Goal: Task Accomplishment & Management: Use online tool/utility

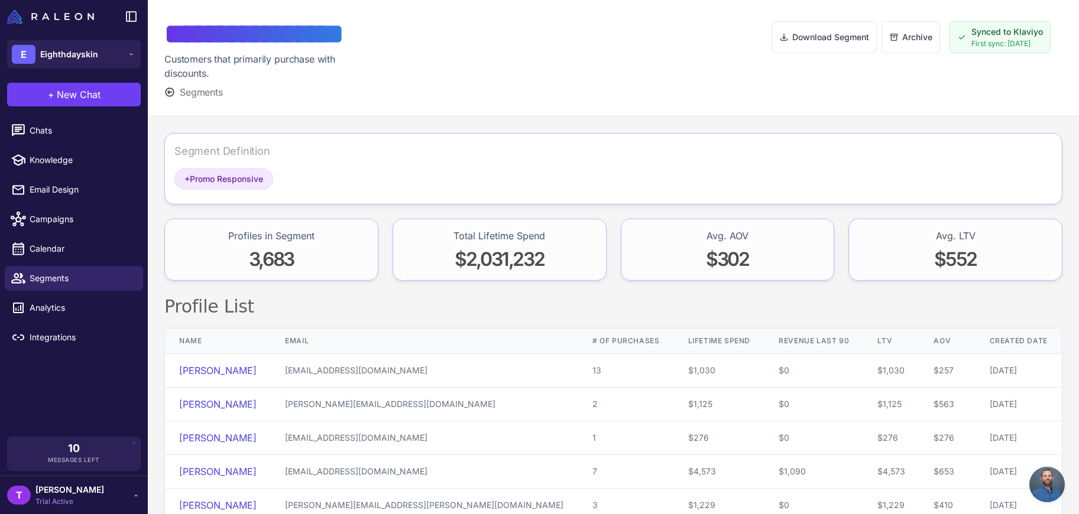
scroll to position [119, 0]
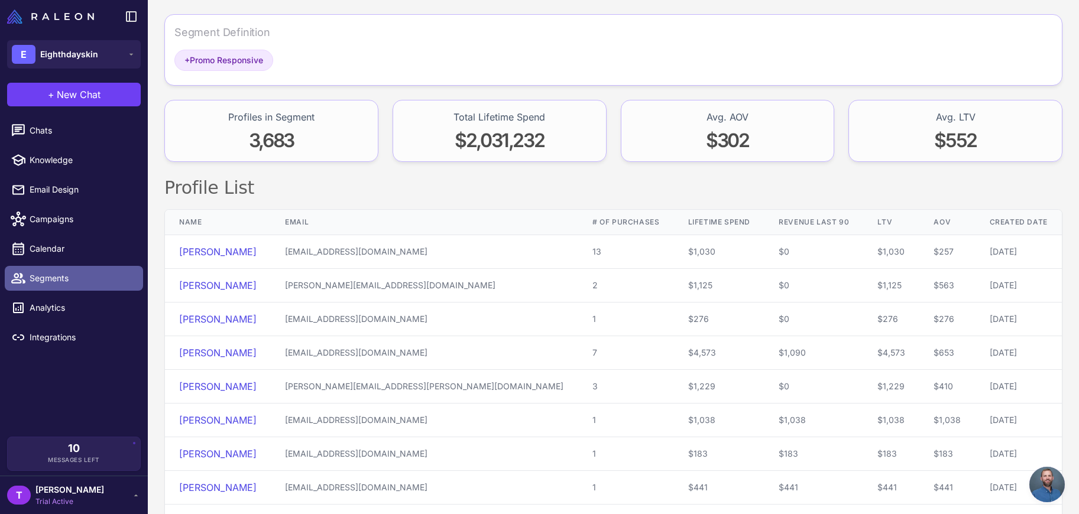
click at [69, 287] on link "Segments" at bounding box center [74, 278] width 138 height 25
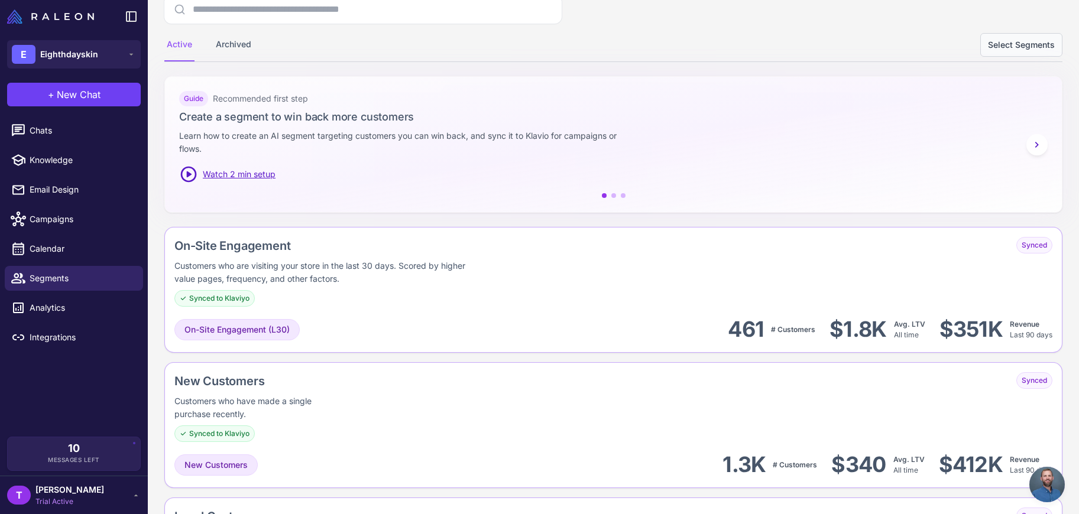
click at [1000, 46] on button "Select Segments" at bounding box center [1021, 45] width 82 height 24
click at [854, 46] on button "Cancel Selection" at bounding box center [843, 45] width 82 height 24
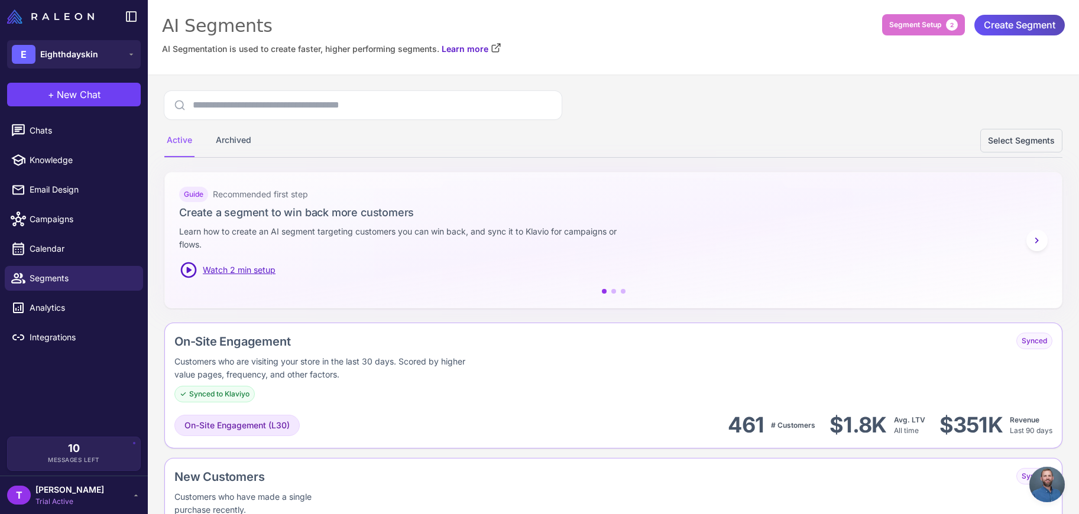
click at [1004, 24] on span "Create Segment" at bounding box center [1020, 25] width 72 height 21
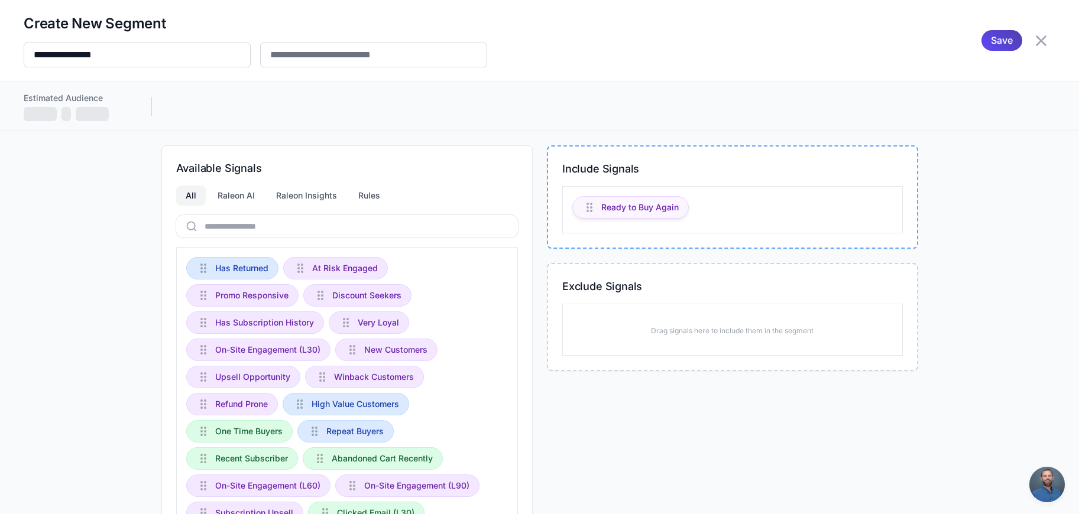
click at [640, 208] on span "Ready to Buy Again" at bounding box center [639, 207] width 77 height 13
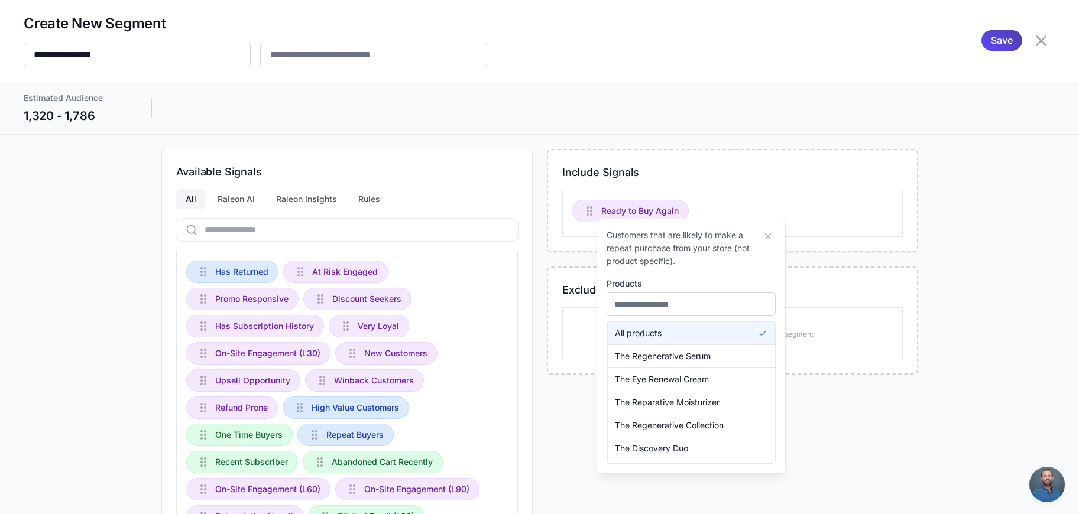
drag, startPoint x: 649, startPoint y: 291, endPoint x: 650, endPoint y: 302, distance: 10.7
click at [649, 294] on div "Products All products The Regenerative Serum The Eye Renewal Cream The Reparati…" at bounding box center [691, 370] width 169 height 187
click at [650, 303] on input "text" at bounding box center [691, 305] width 169 height 24
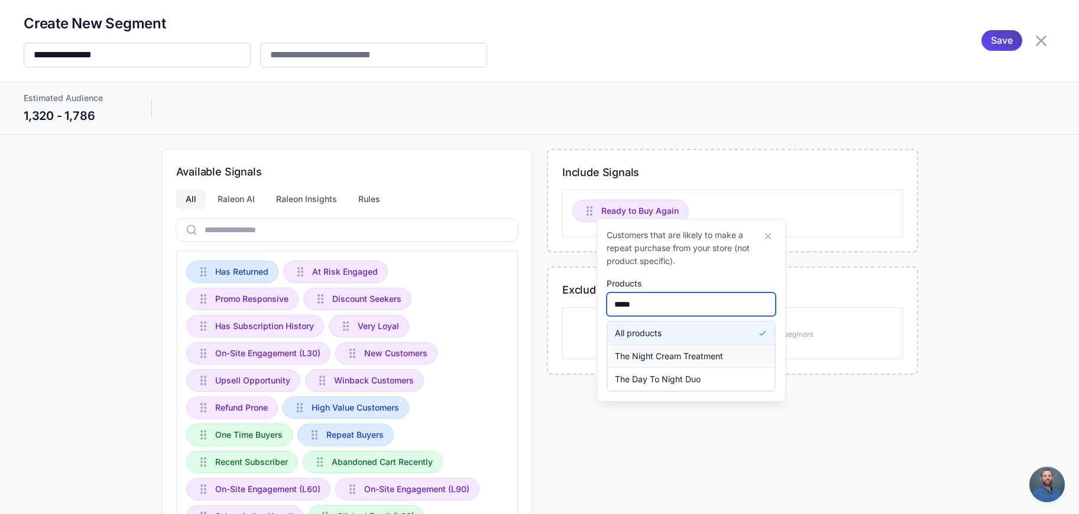
type input "*****"
click at [661, 361] on span "The Night Cream Treatment" at bounding box center [669, 356] width 108 height 13
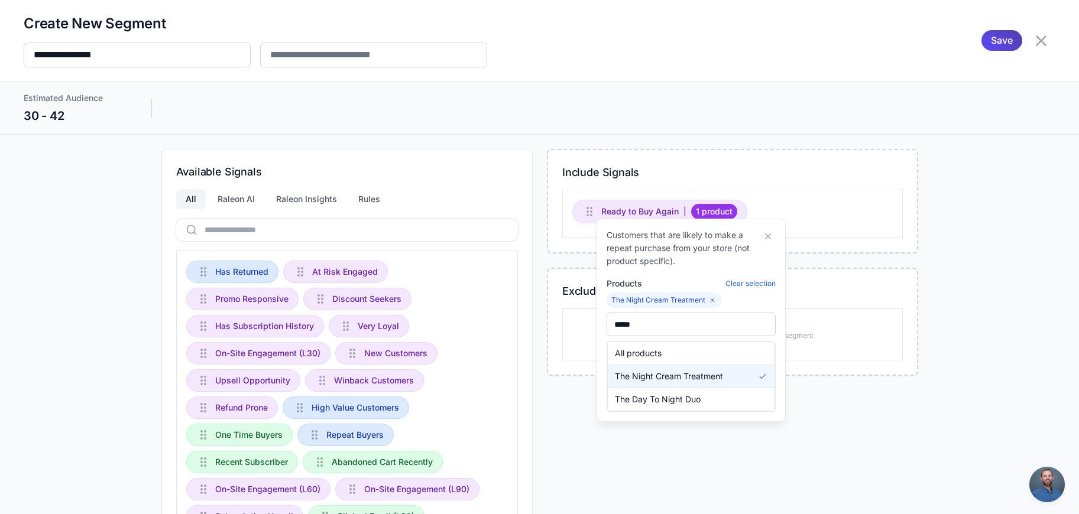
click at [689, 112] on div "Estimated Audience 30 - 42" at bounding box center [540, 108] width 1032 height 33
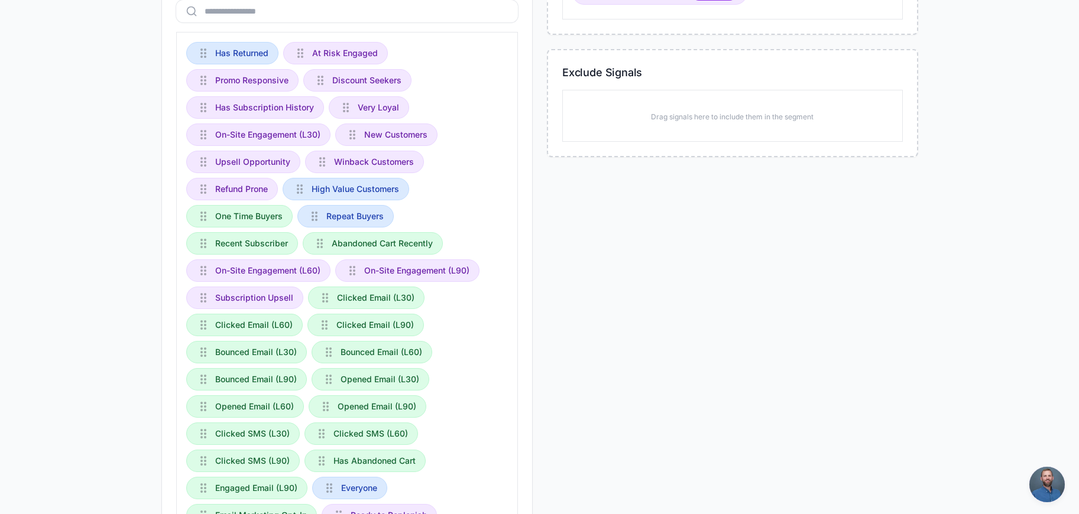
scroll to position [284, 0]
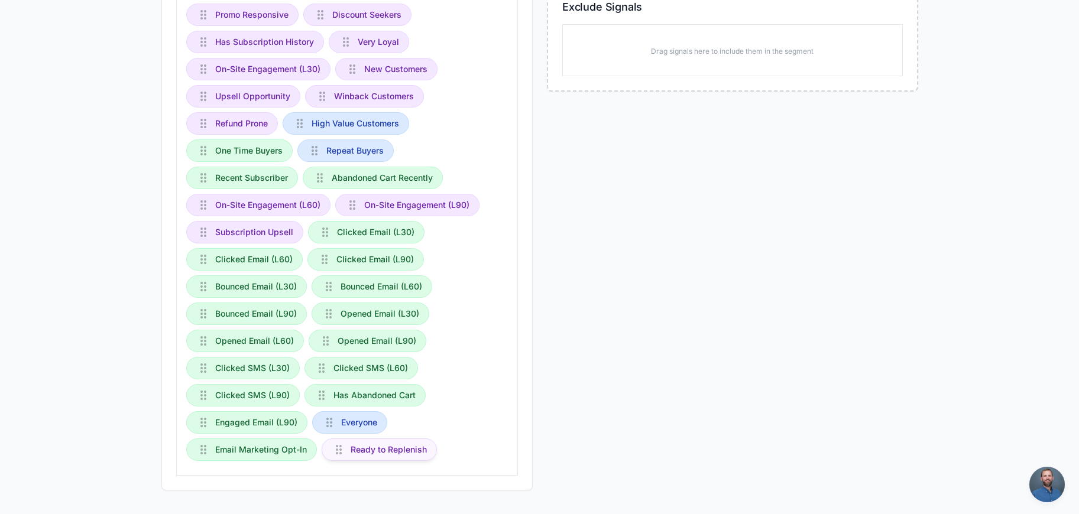
click at [355, 456] on span "Ready to Replenish" at bounding box center [389, 449] width 76 height 13
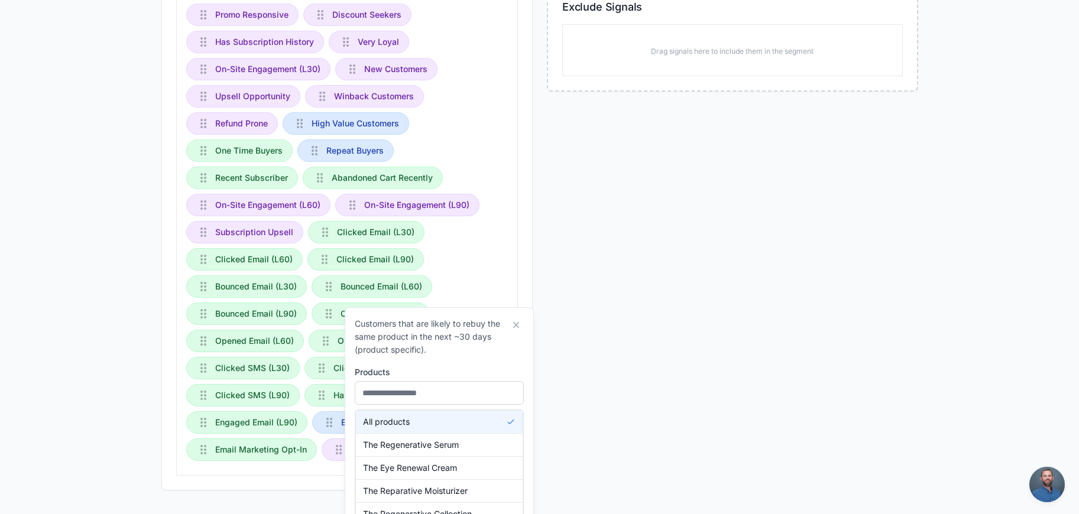
scroll to position [0, 0]
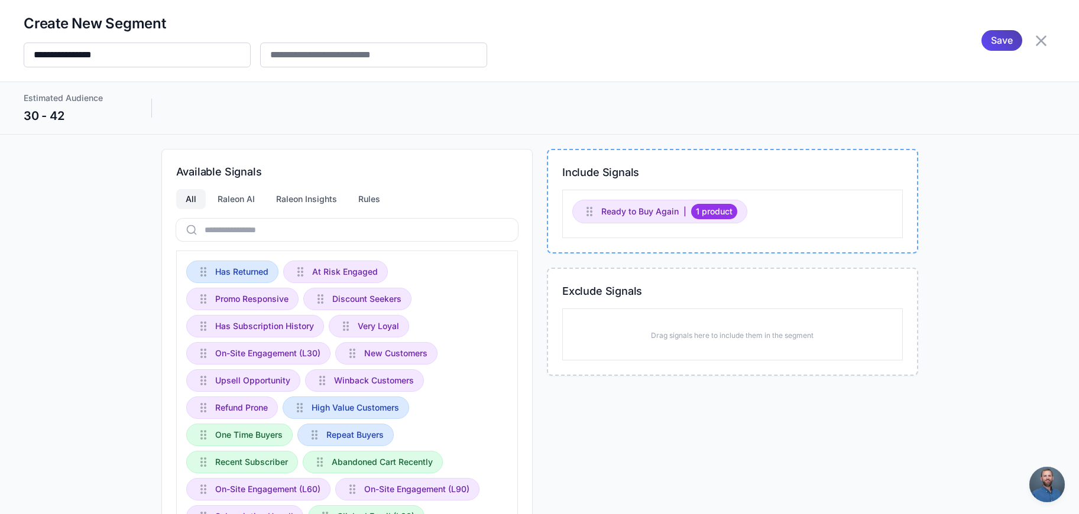
click at [641, 192] on div "Ready to Buy Again | 1 product" at bounding box center [732, 214] width 341 height 48
click at [637, 208] on span "Ready to Buy Again" at bounding box center [639, 211] width 77 height 13
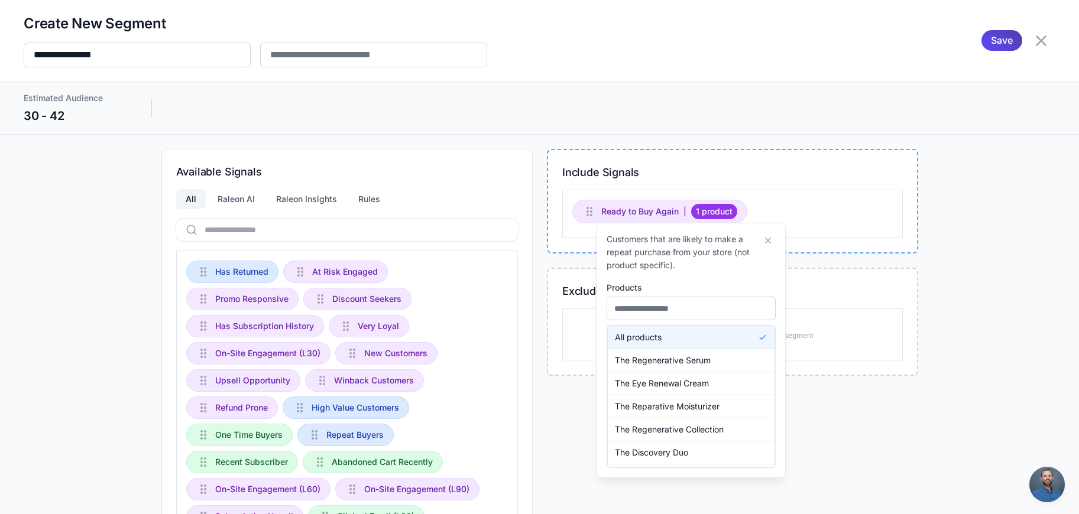
scroll to position [284, 0]
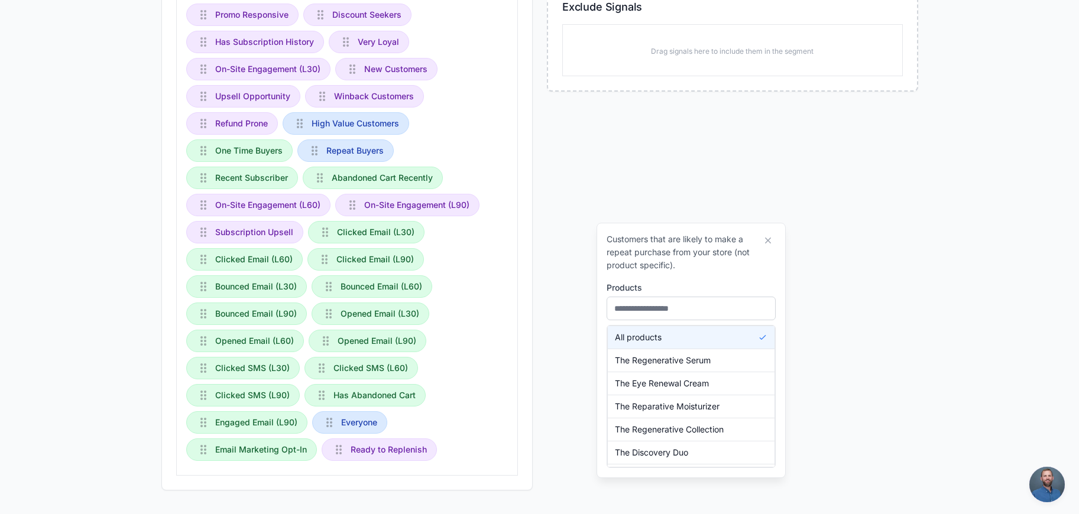
click at [540, 385] on div "Available Signals All Raleon AI Raleon Insights Rules Has Returned At Risk Enga…" at bounding box center [539, 178] width 757 height 626
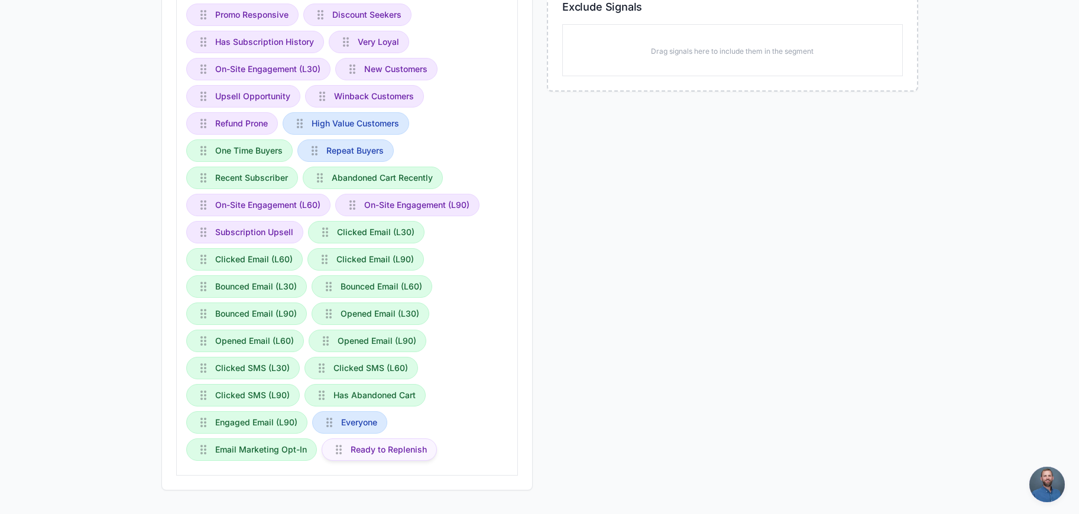
click at [379, 447] on span "Ready to Replenish" at bounding box center [389, 449] width 76 height 13
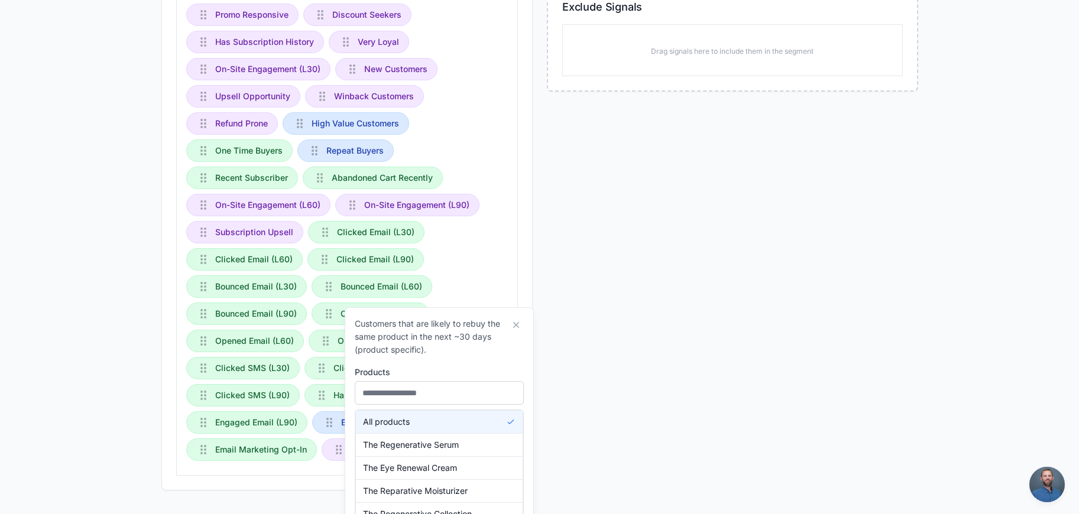
click at [669, 397] on div "Include Signals Ready to Buy Again | 1 product Exclude Signals Drag signals her…" at bounding box center [732, 178] width 371 height 626
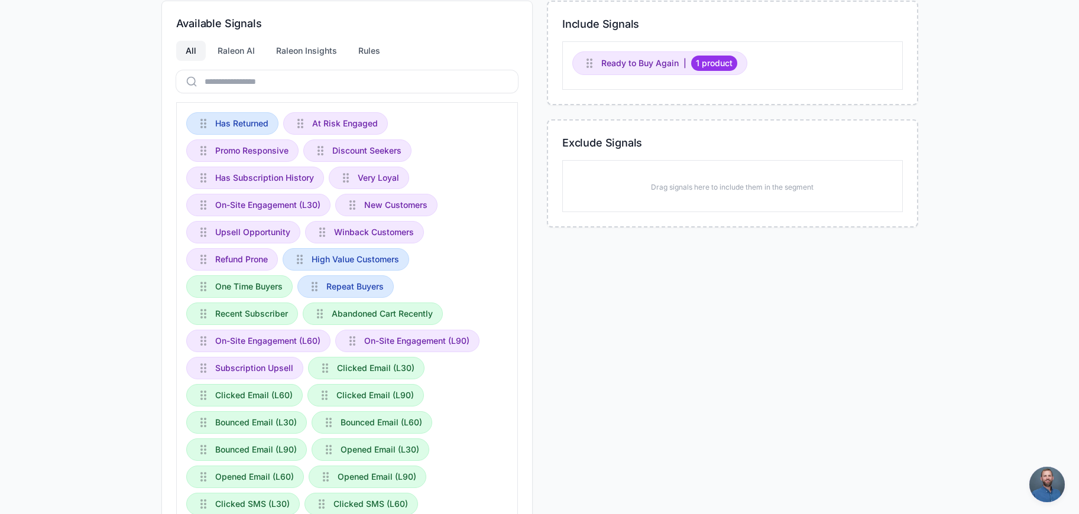
scroll to position [0, 0]
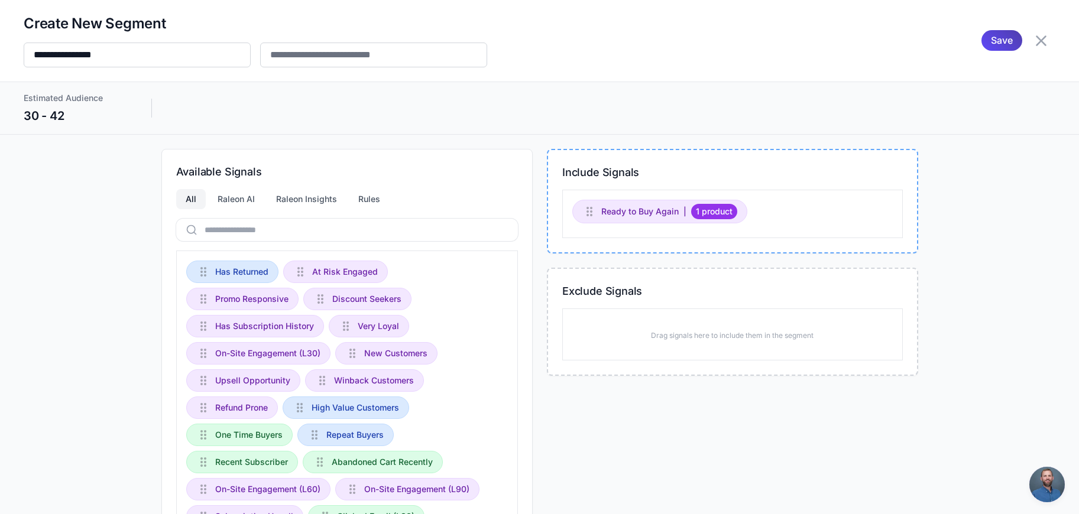
click at [803, 232] on div "Include Signals Ready to Buy Again | 1 product" at bounding box center [732, 201] width 371 height 105
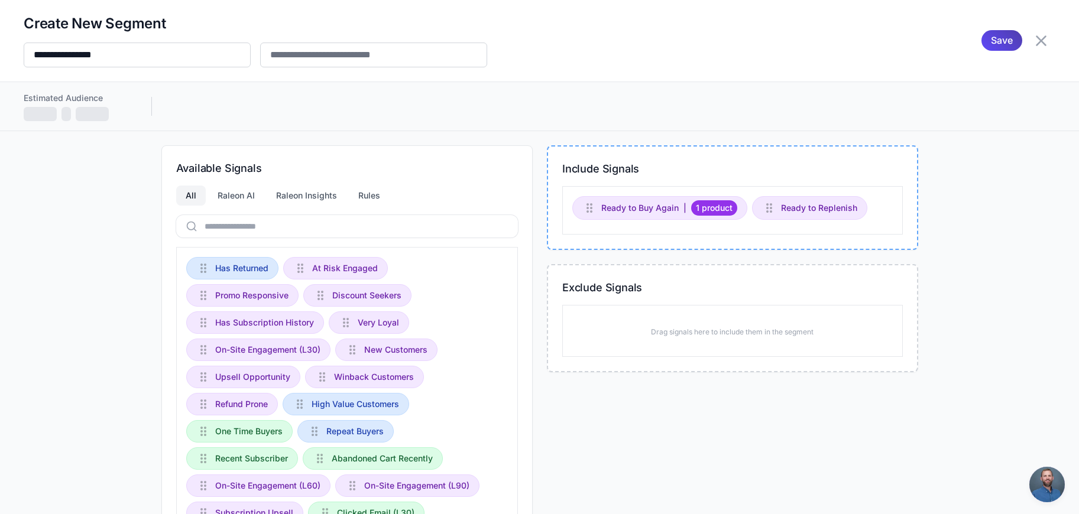
click at [792, 214] on span "Ready to Replenish" at bounding box center [819, 208] width 76 height 13
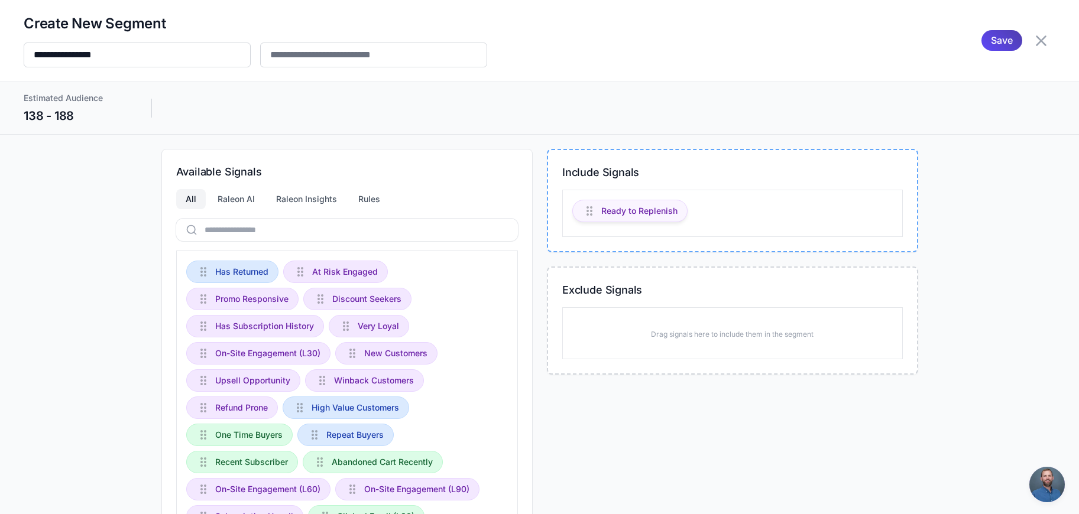
click at [648, 212] on span "Ready to Replenish" at bounding box center [639, 211] width 76 height 13
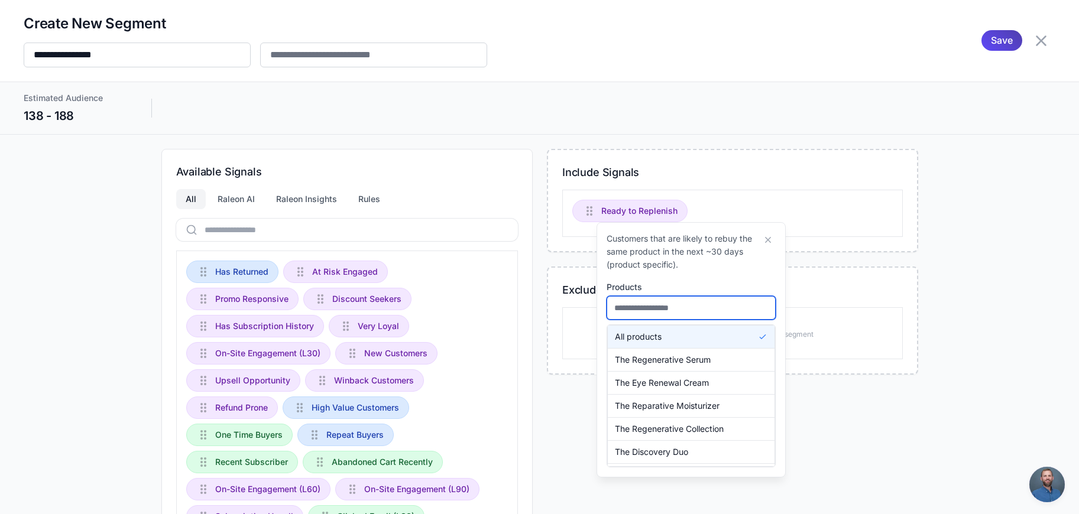
click at [649, 307] on input "text" at bounding box center [691, 308] width 169 height 24
type input "*****"
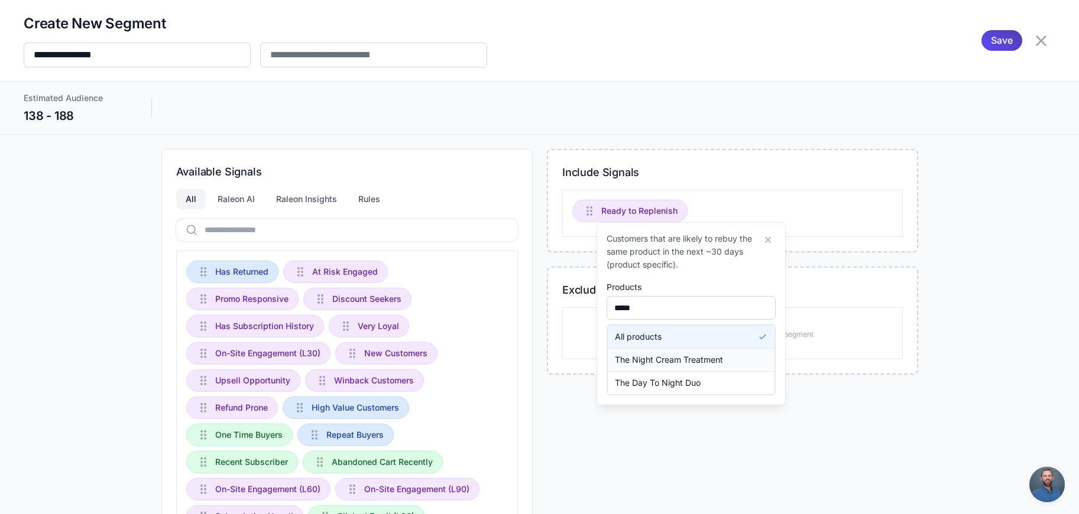
click at [651, 362] on span "The Night Cream Treatment" at bounding box center [669, 360] width 108 height 13
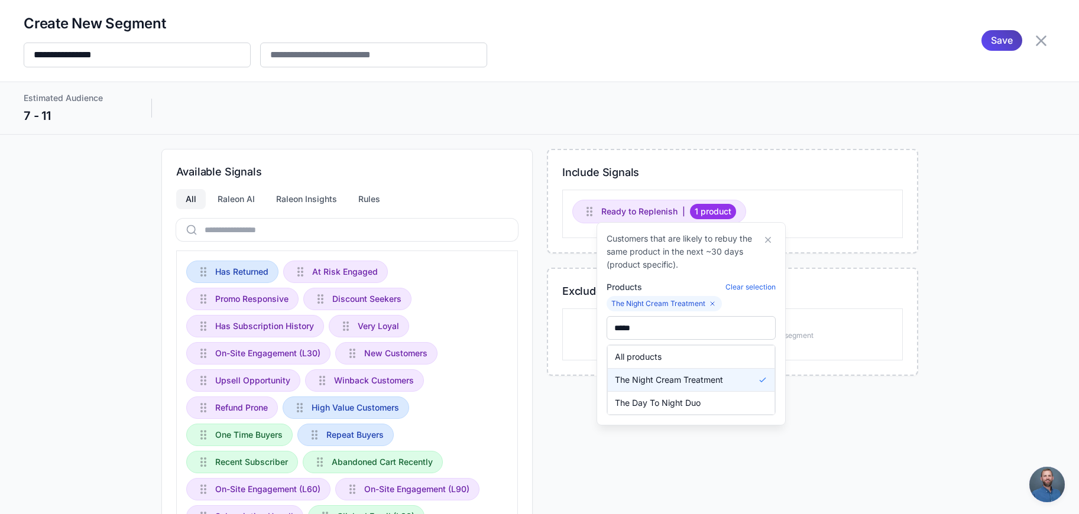
click at [699, 141] on div "**********" at bounding box center [539, 257] width 1079 height 514
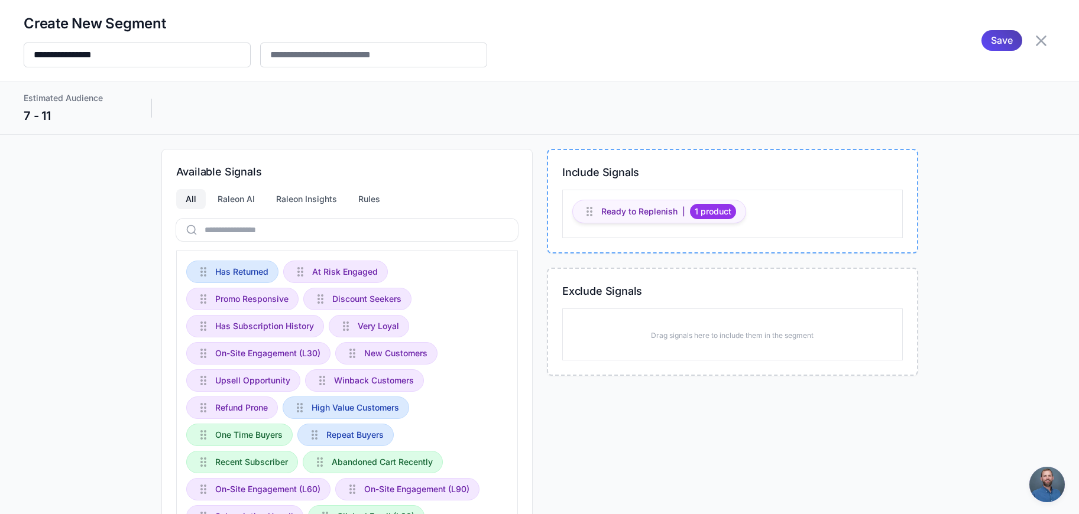
click at [719, 210] on span "1 product" at bounding box center [713, 211] width 46 height 15
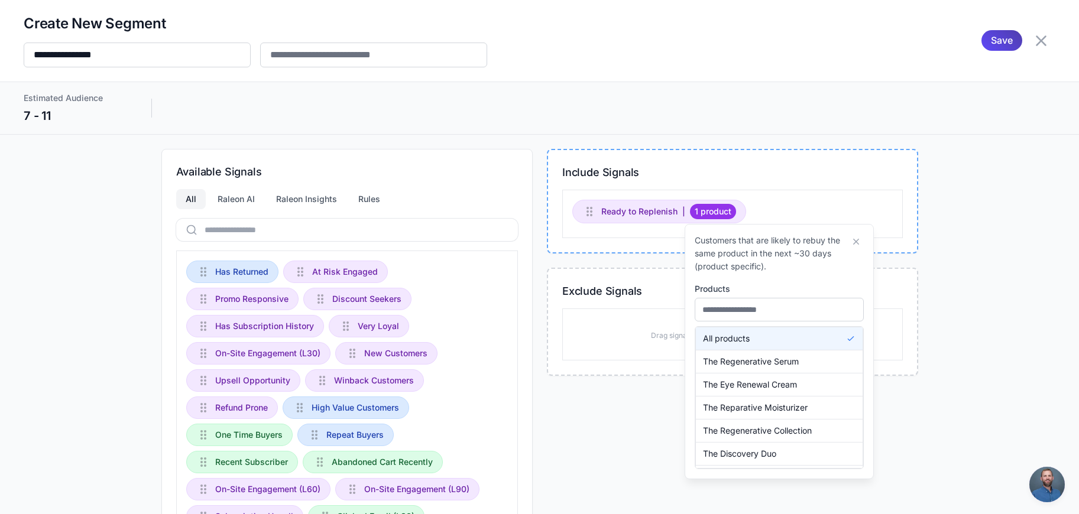
click at [820, 151] on div "Include Signals Ready to Replenish | 1 product" at bounding box center [732, 201] width 371 height 105
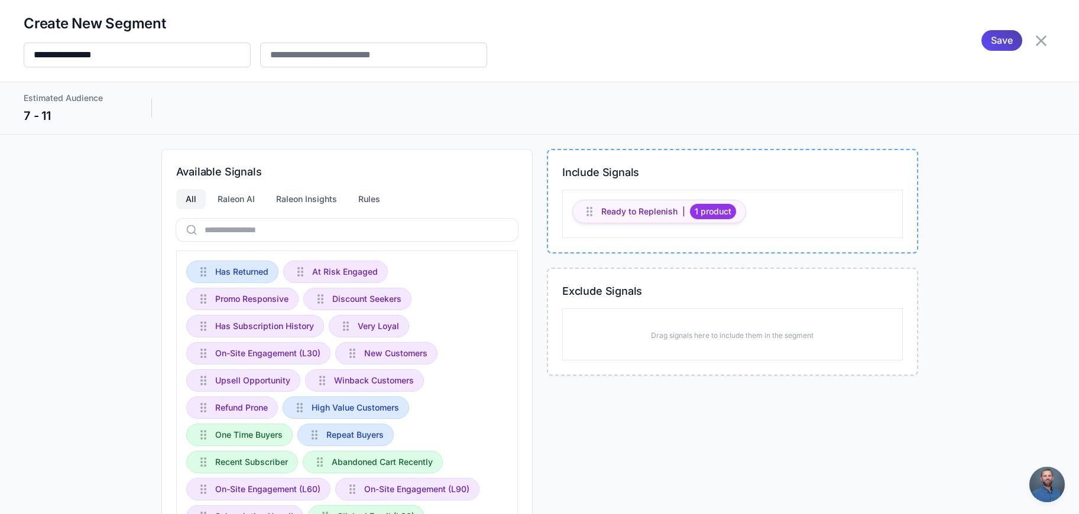
click at [690, 210] on span "1 product" at bounding box center [713, 211] width 46 height 15
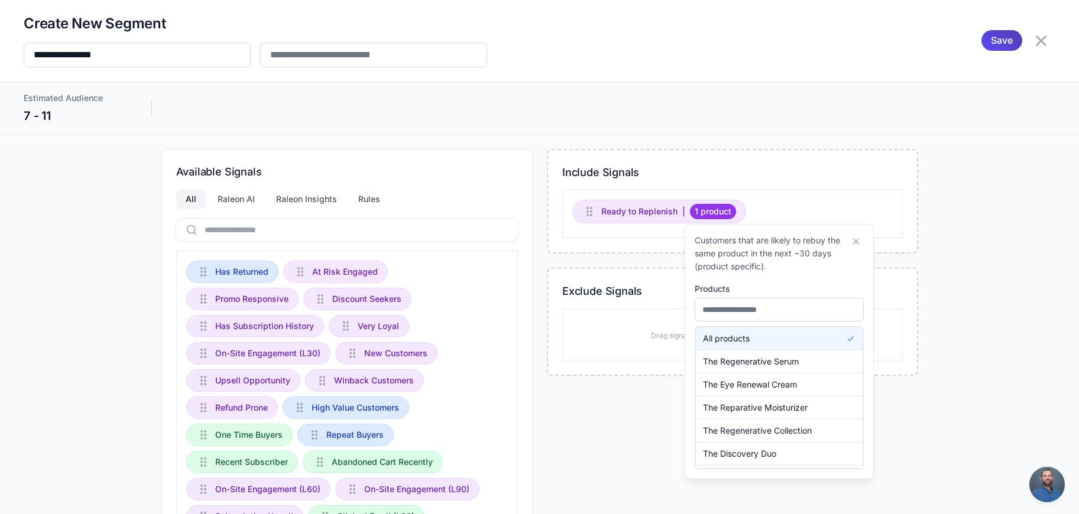
click at [286, 121] on div "Estimated Audience 7 - 11" at bounding box center [539, 108] width 1079 height 53
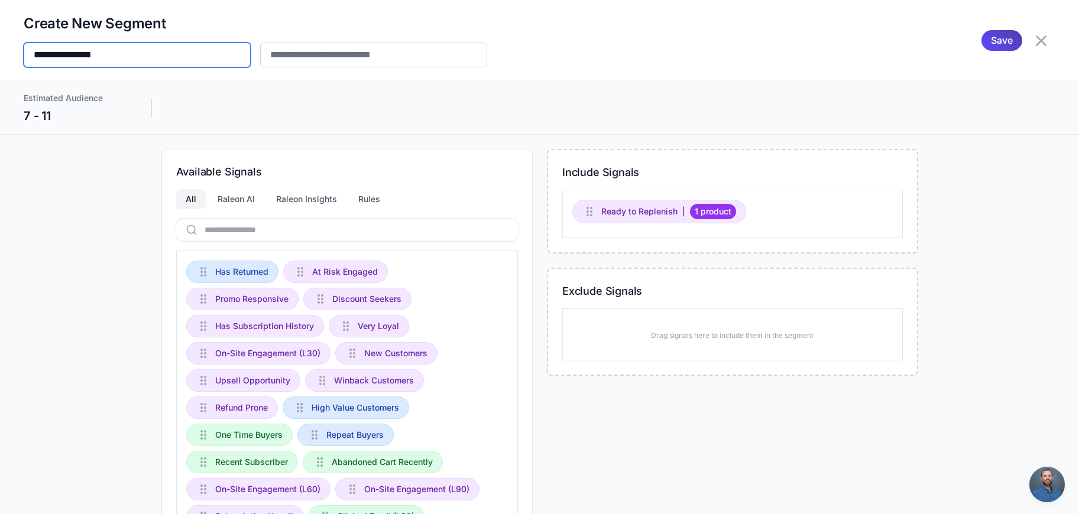
click at [168, 51] on input "**********" at bounding box center [137, 55] width 227 height 25
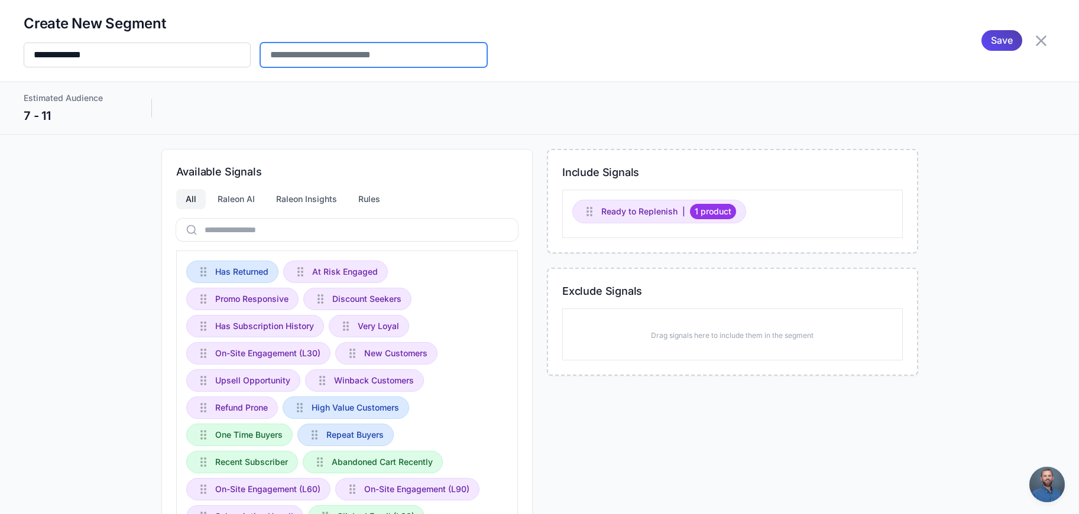
click at [319, 62] on input "text" at bounding box center [373, 55] width 227 height 25
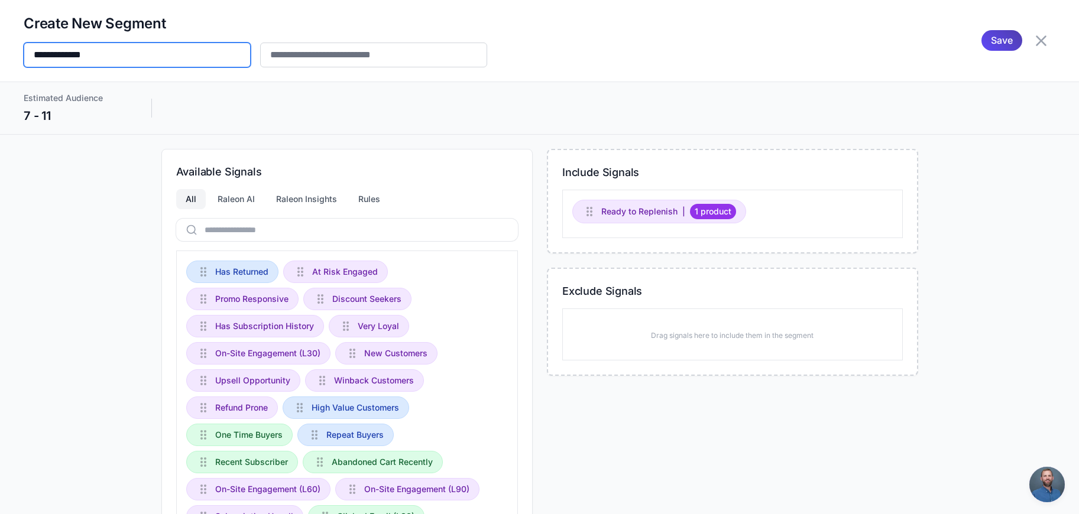
drag, startPoint x: 77, startPoint y: 54, endPoint x: 34, endPoint y: 55, distance: 42.6
click at [34, 55] on input "**********" at bounding box center [137, 55] width 227 height 25
click at [43, 55] on input "**********" at bounding box center [137, 55] width 227 height 25
drag, startPoint x: 44, startPoint y: 56, endPoint x: 84, endPoint y: 56, distance: 39.6
click at [84, 56] on input "**********" at bounding box center [137, 55] width 227 height 25
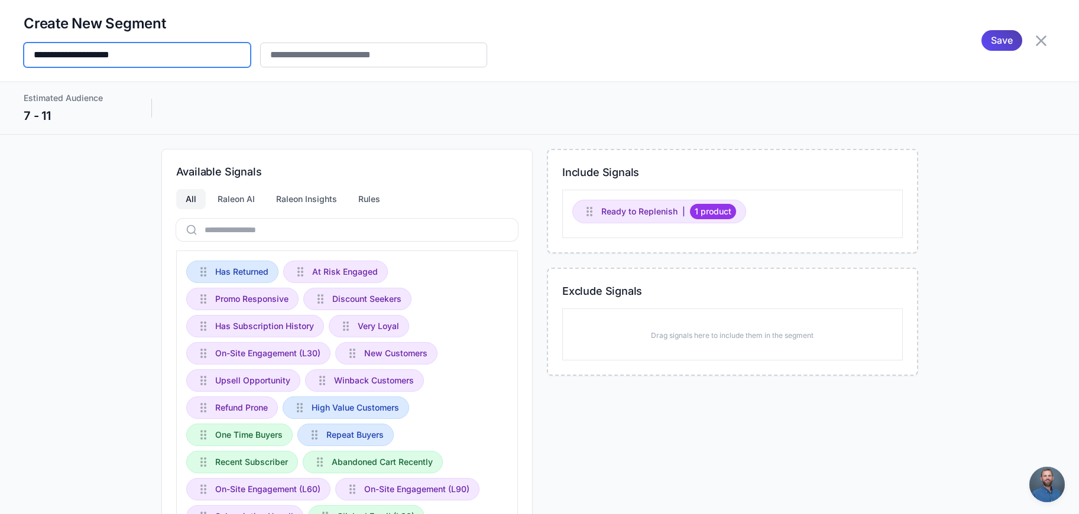
type input "**********"
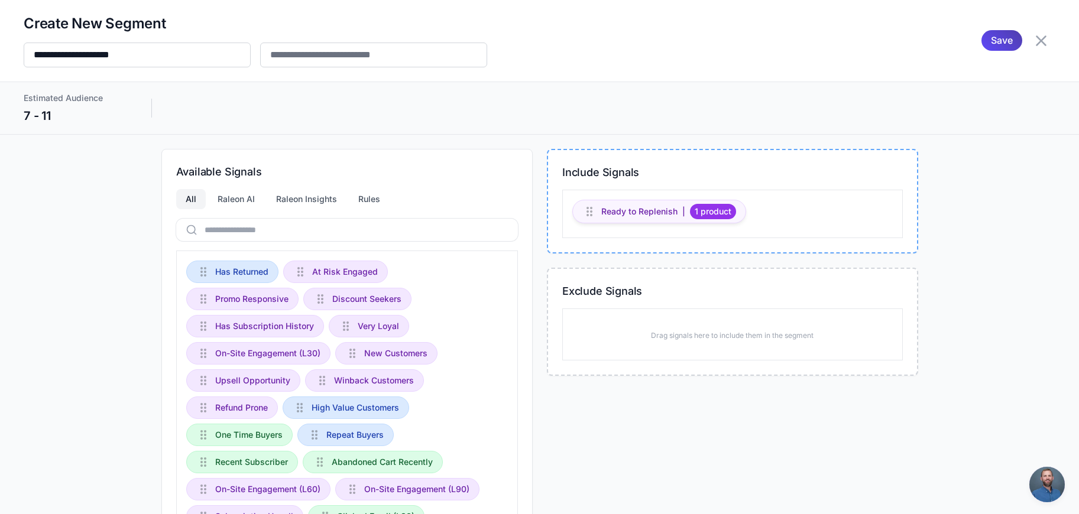
drag, startPoint x: 655, startPoint y: 135, endPoint x: 699, endPoint y: 201, distance: 79.4
click at [656, 135] on div "**********" at bounding box center [539, 257] width 1079 height 514
click at [705, 216] on span "1 product" at bounding box center [713, 211] width 46 height 15
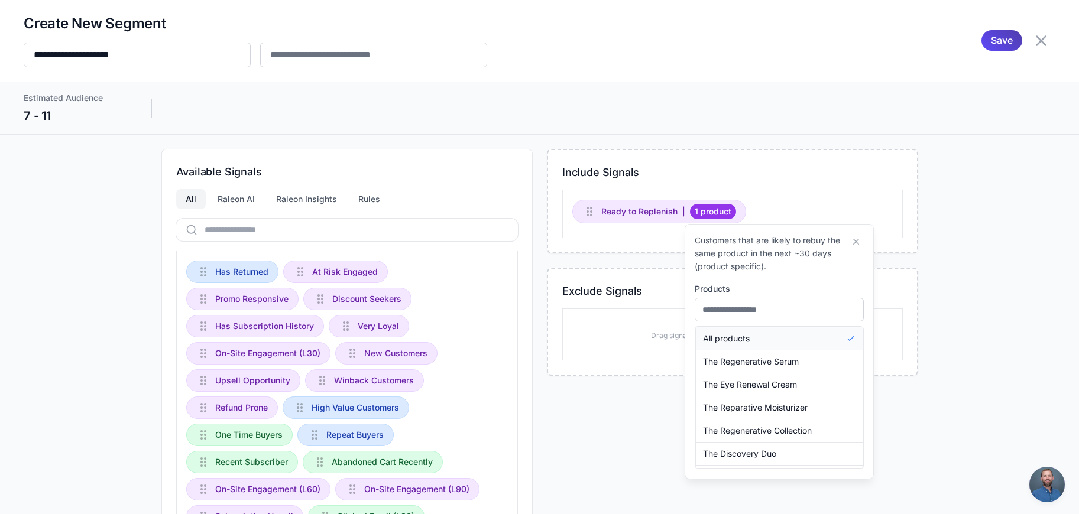
click at [767, 342] on button "All products" at bounding box center [779, 339] width 167 height 22
click at [714, 208] on span "All products" at bounding box center [719, 211] width 58 height 15
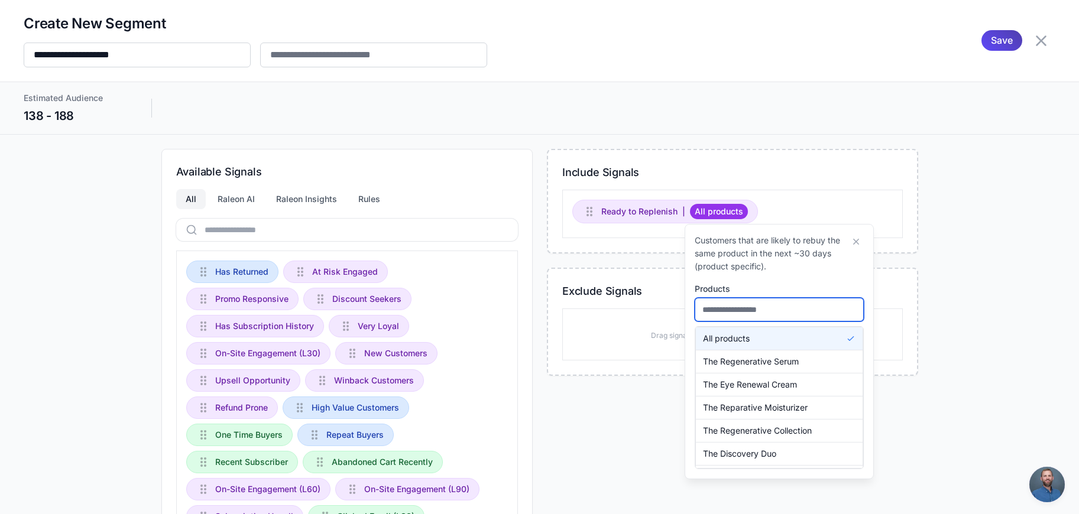
click at [789, 316] on input "text" at bounding box center [779, 310] width 169 height 24
type input "*****"
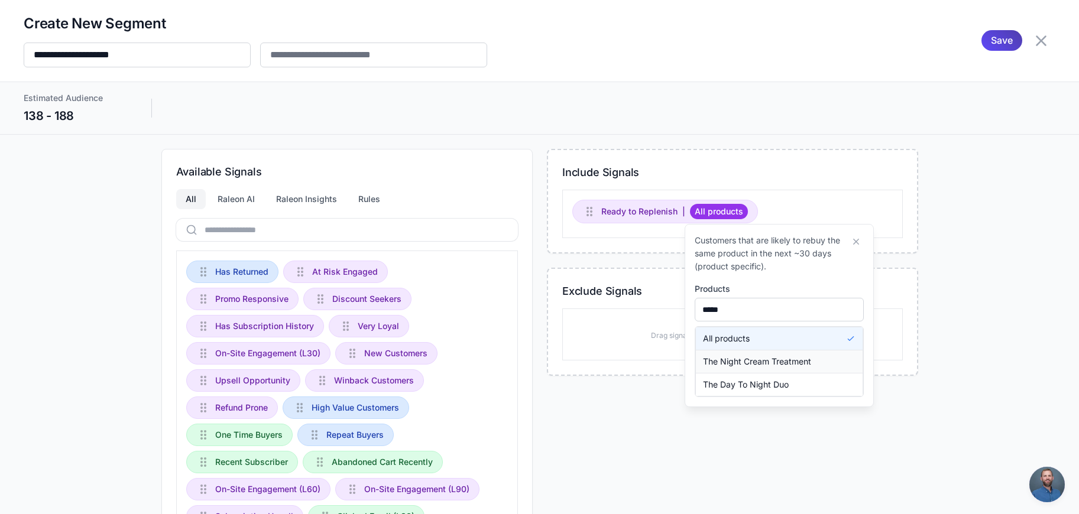
click at [804, 359] on span "The Night Cream Treatment" at bounding box center [757, 361] width 108 height 13
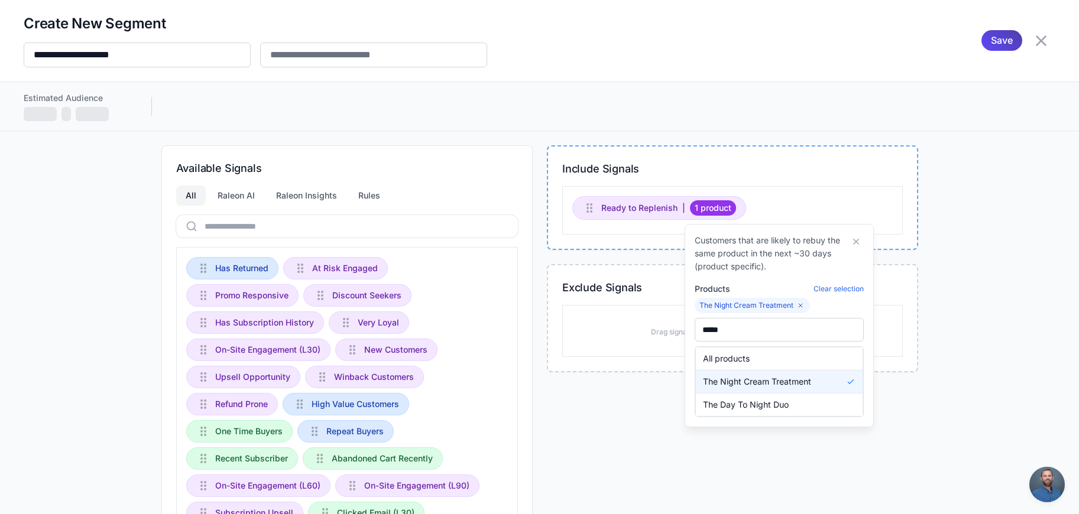
drag, startPoint x: 760, startPoint y: 196, endPoint x: 753, endPoint y: 200, distance: 8.0
click at [751, 202] on div "Ready to Replenish | 1 product" at bounding box center [732, 210] width 341 height 48
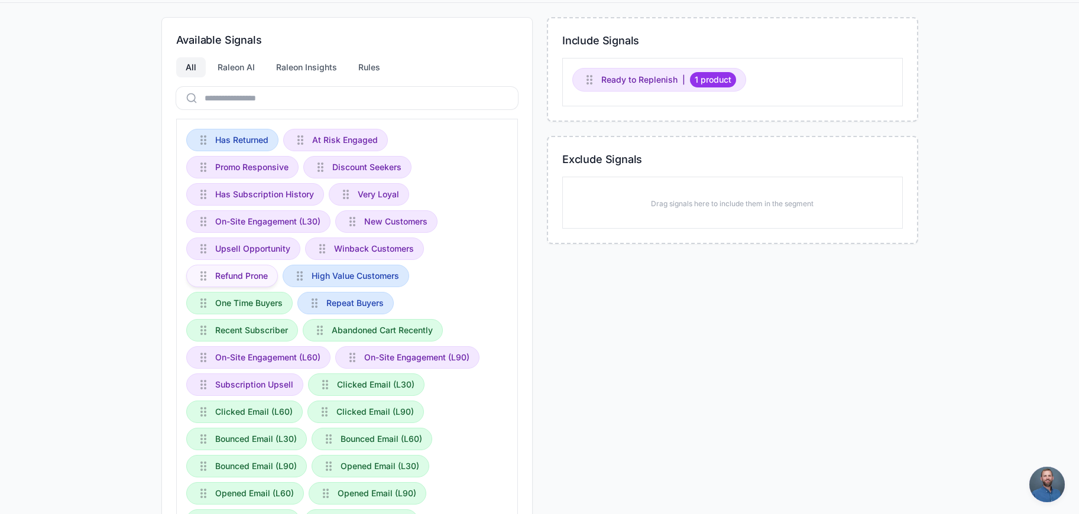
scroll to position [286, 0]
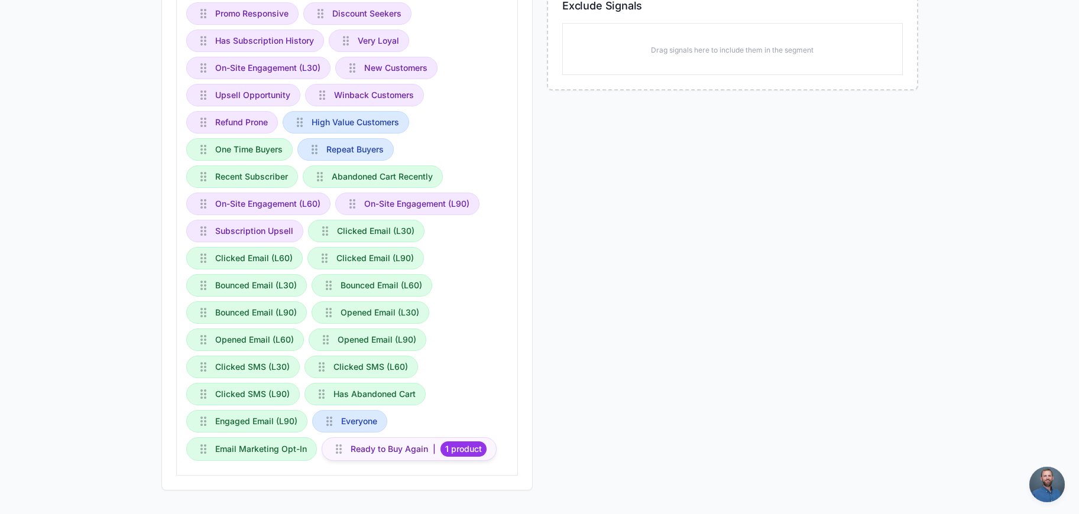
click at [398, 450] on span "Ready to Buy Again" at bounding box center [389, 449] width 77 height 13
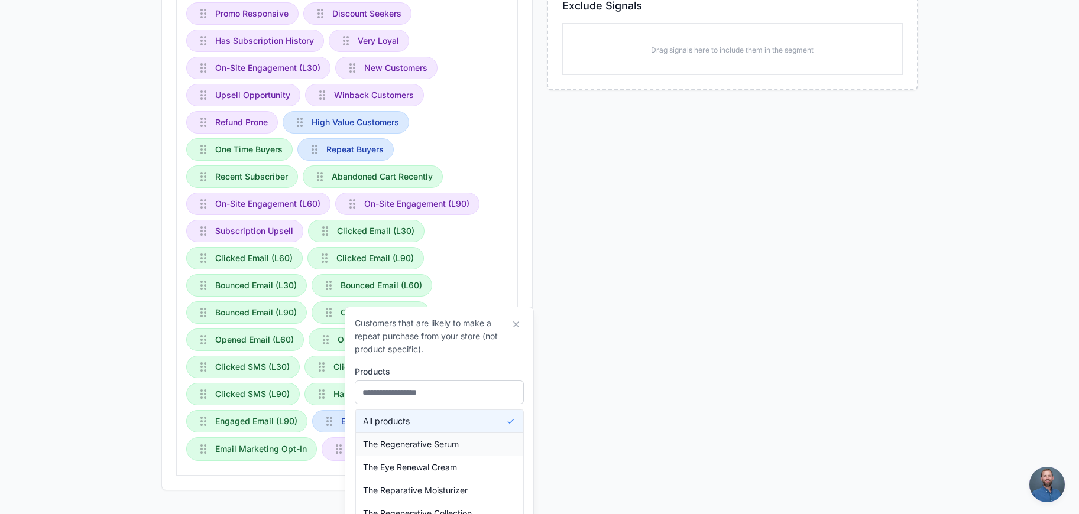
click at [456, 434] on button "The Regenerative Serum" at bounding box center [439, 444] width 167 height 22
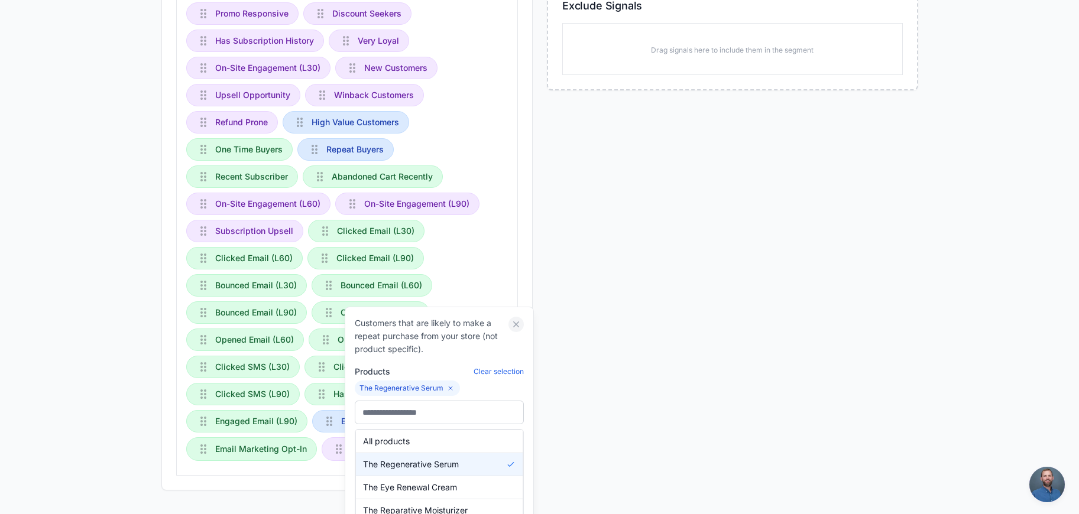
click at [518, 321] on icon at bounding box center [516, 324] width 11 height 11
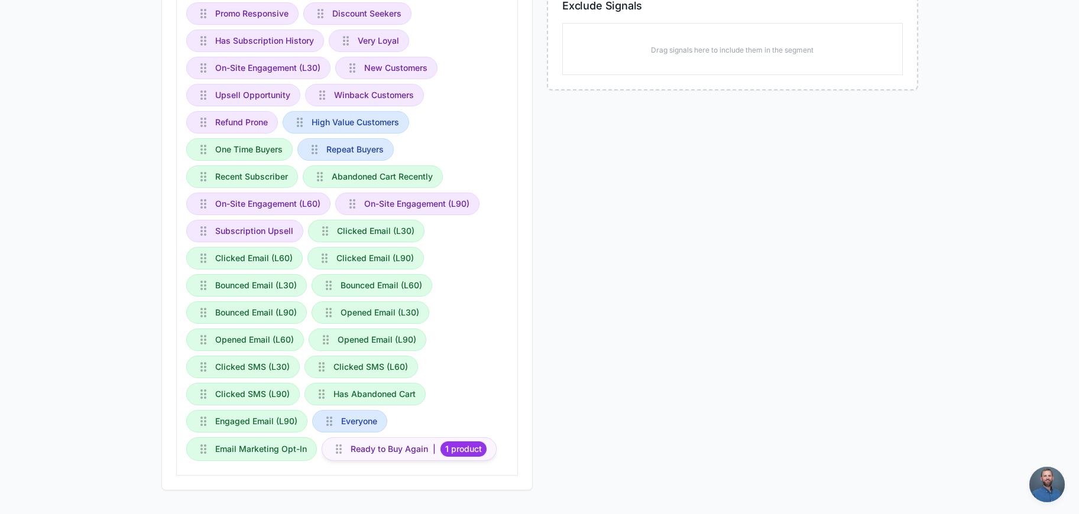
click at [473, 449] on span "1 product" at bounding box center [463, 449] width 46 height 15
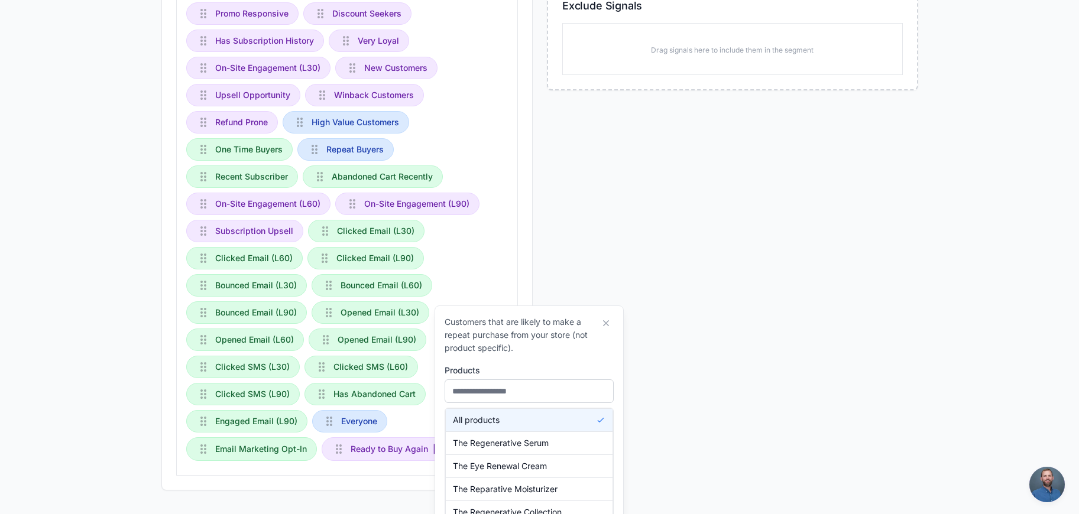
drag, startPoint x: 636, startPoint y: 335, endPoint x: 648, endPoint y: 328, distance: 13.8
click at [641, 333] on div "Include Signals Ready to Replenish | 1 product Exclude Signals Drag signals her…" at bounding box center [732, 176] width 371 height 627
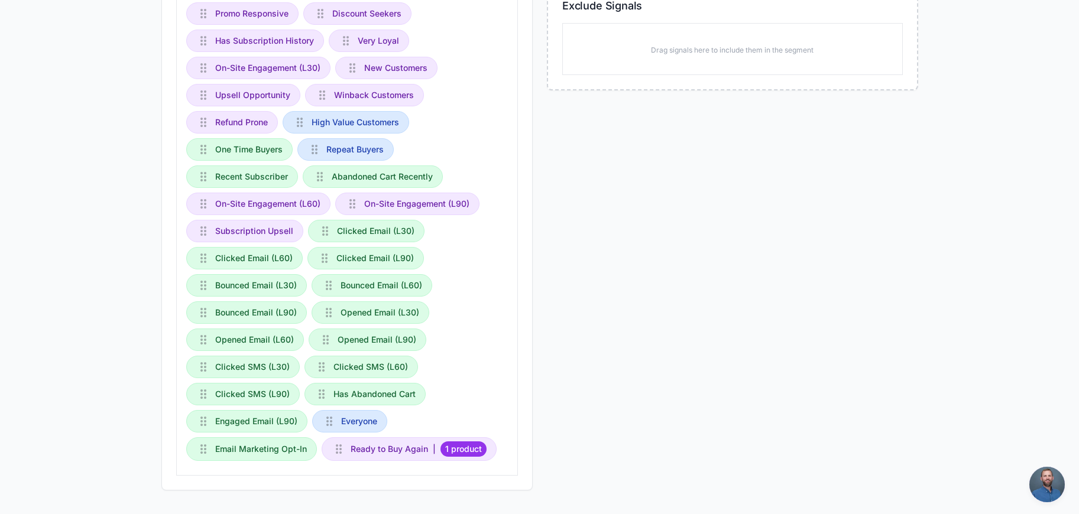
scroll to position [0, 0]
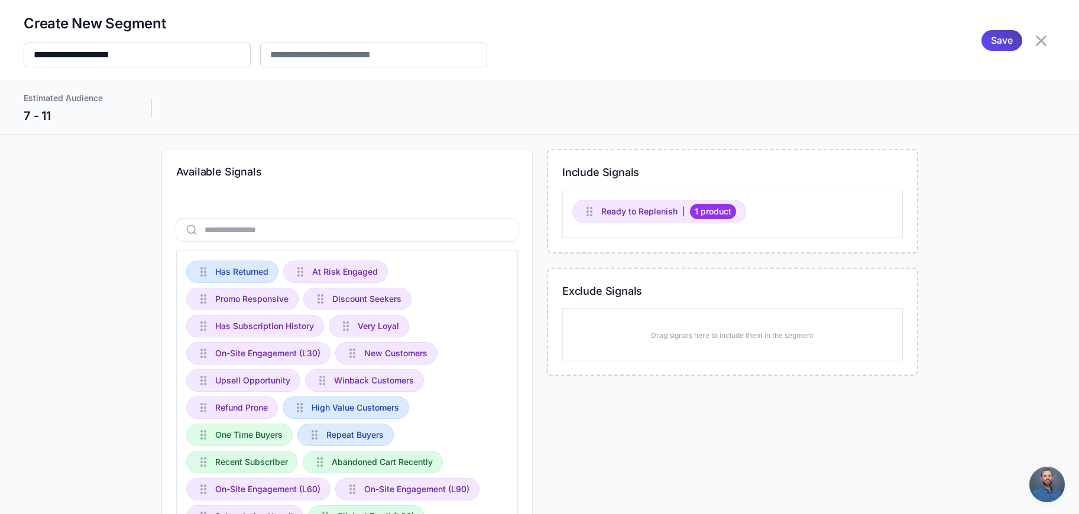
click at [737, 124] on div "Estimated Audience 7 - 11" at bounding box center [540, 108] width 1032 height 33
click at [623, 212] on span "Ready to Replenish" at bounding box center [639, 211] width 76 height 13
click at [991, 41] on span "Save" at bounding box center [1002, 40] width 22 height 21
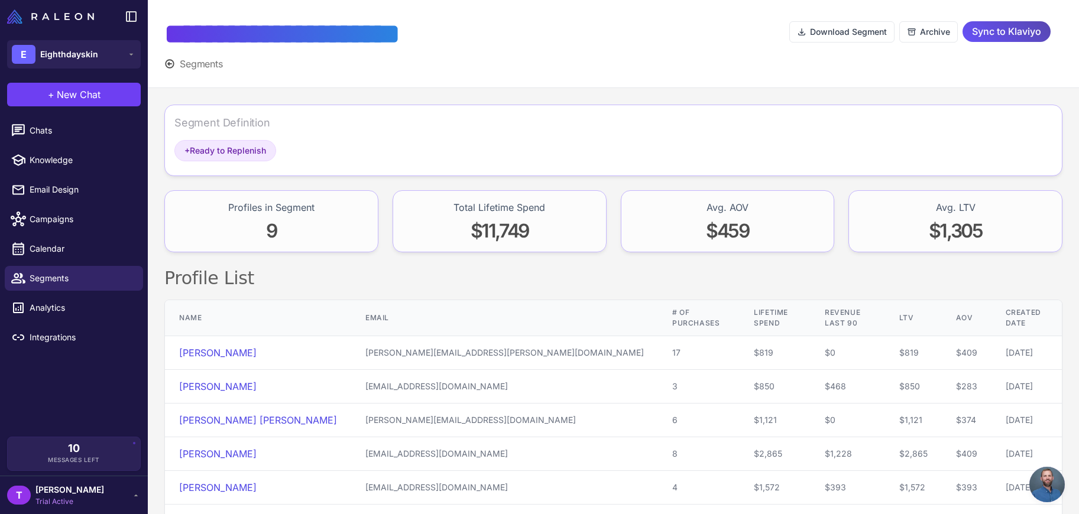
click at [990, 34] on span "Sync to Klaviyo" at bounding box center [1006, 31] width 69 height 21
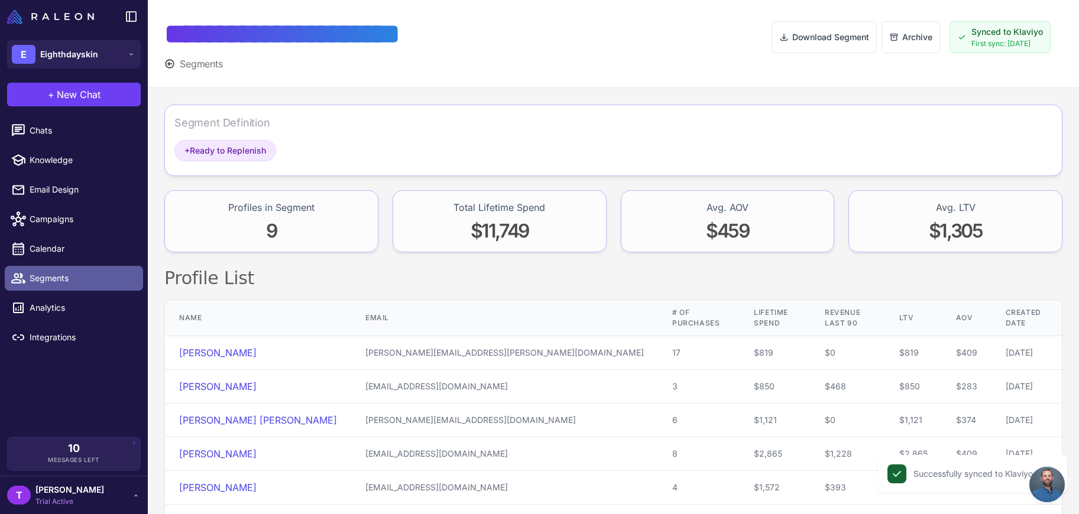
click at [59, 286] on link "Segments" at bounding box center [74, 278] width 138 height 25
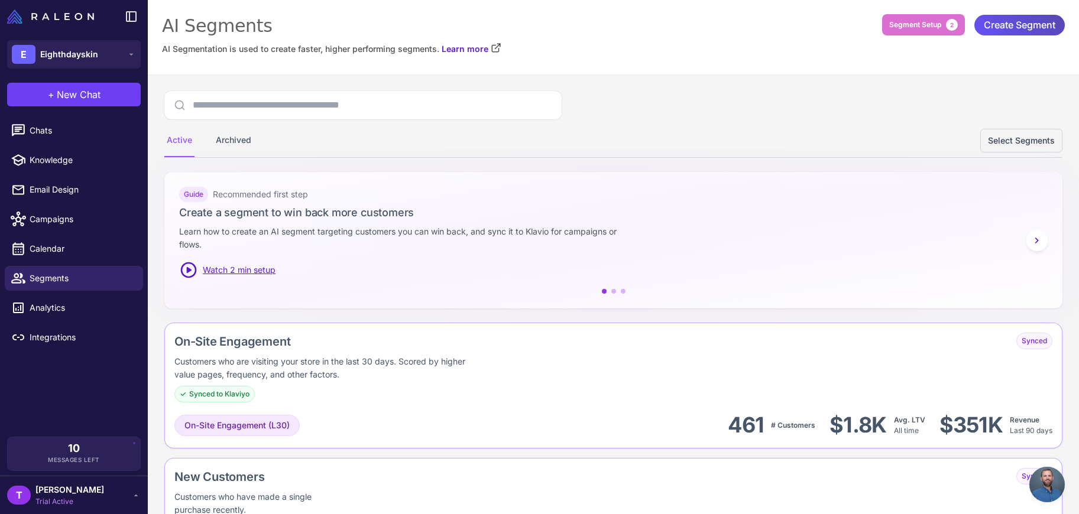
click at [1018, 31] on span "Create Segment" at bounding box center [1020, 25] width 72 height 21
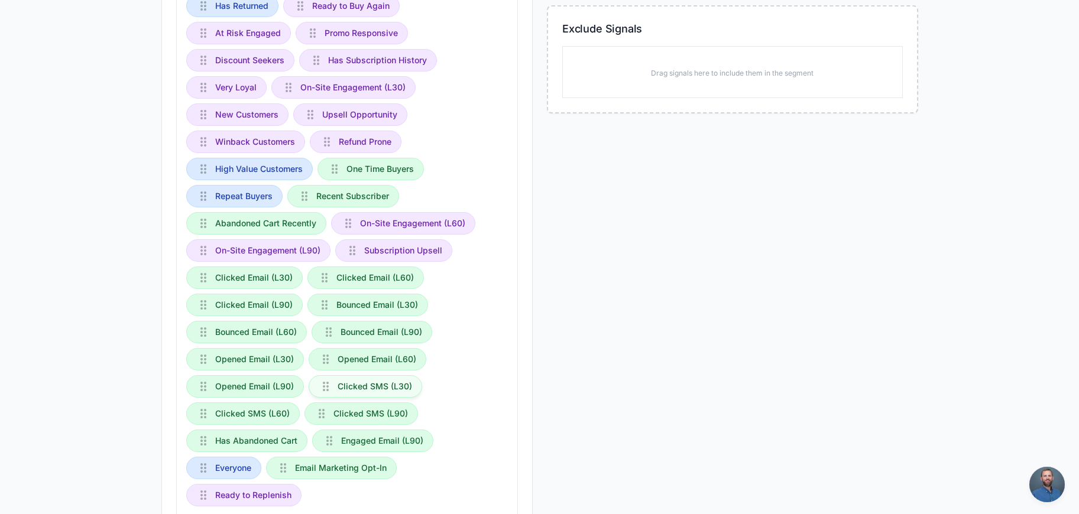
scroll to position [312, 0]
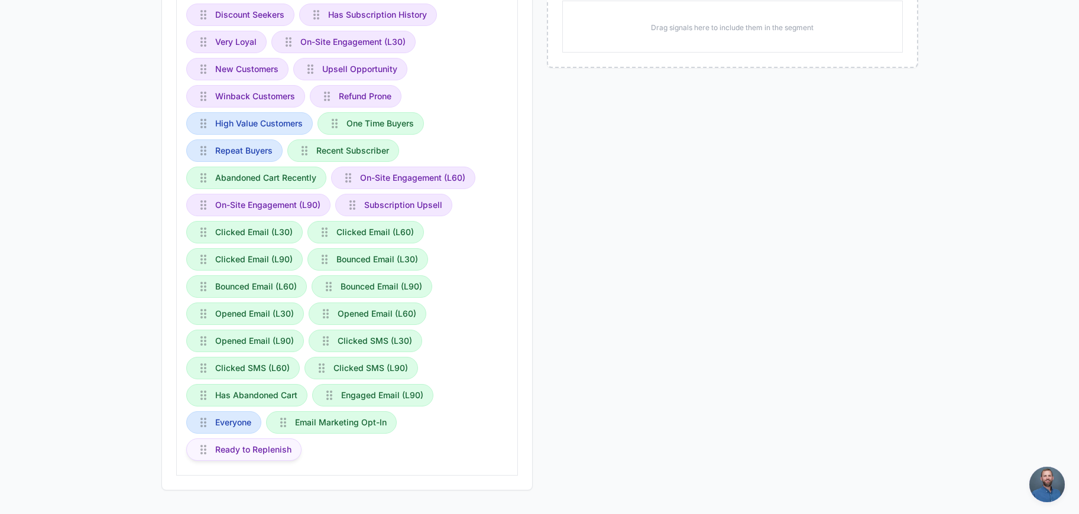
click at [234, 453] on span "Ready to Replenish" at bounding box center [253, 449] width 76 height 13
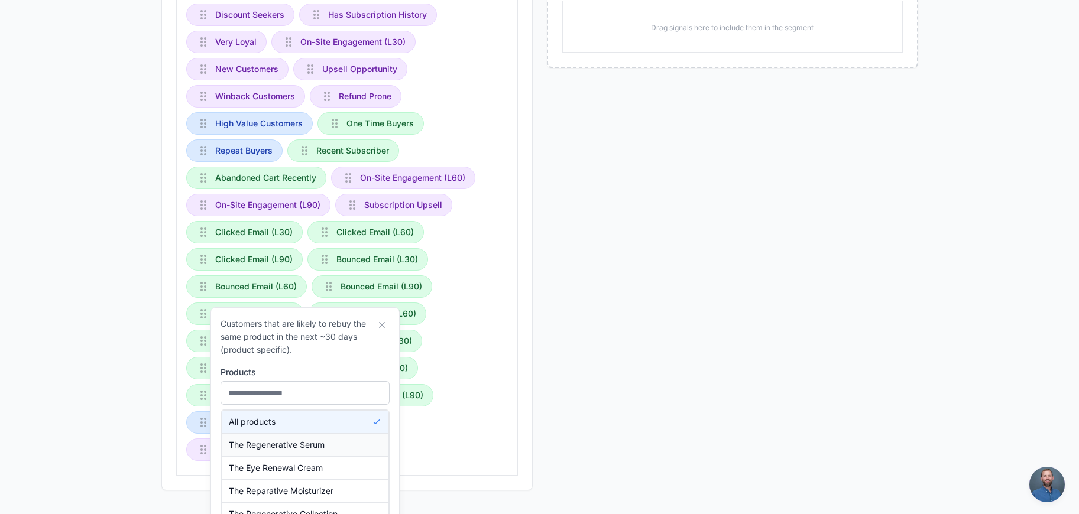
click at [296, 462] on span "The Eye Renewal Cream" at bounding box center [276, 468] width 94 height 13
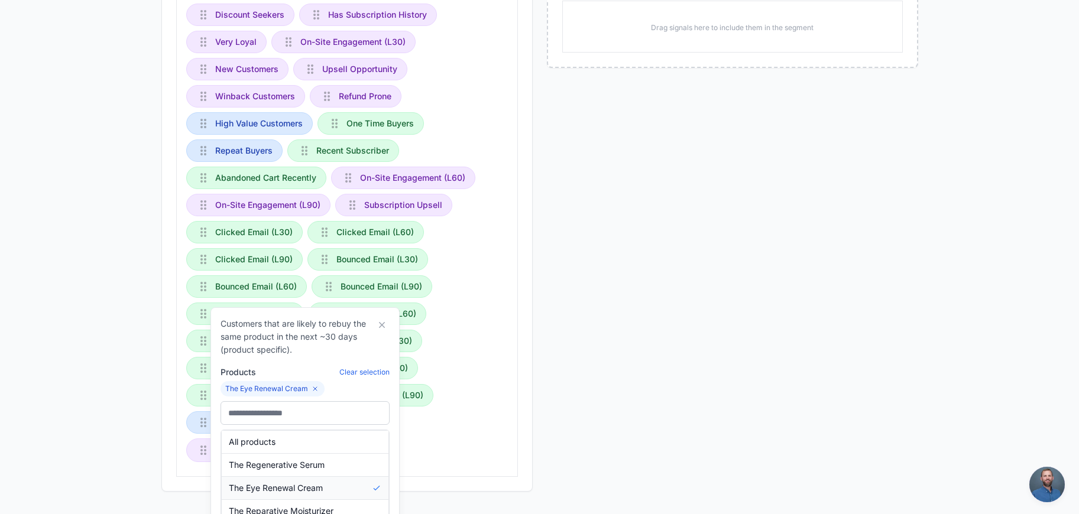
click at [271, 481] on button "The Eye Renewal Cream" at bounding box center [305, 488] width 167 height 22
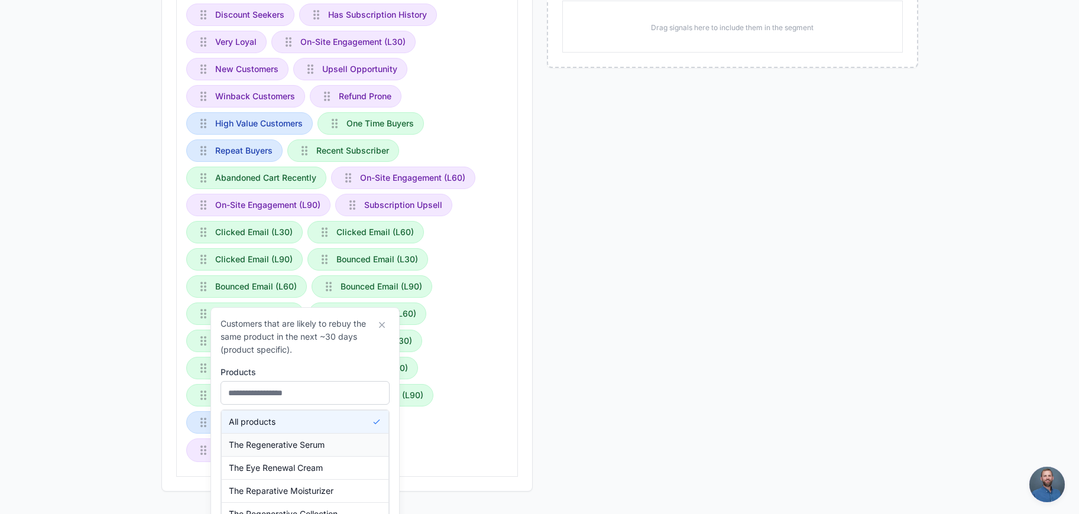
click at [271, 450] on span "The Regenerative Serum" at bounding box center [277, 445] width 96 height 13
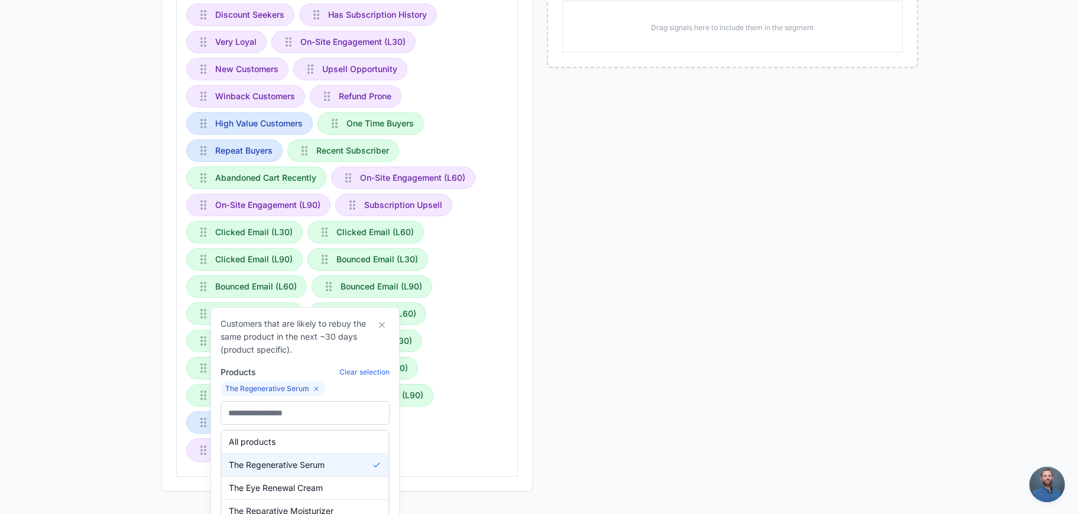
click at [488, 440] on div "Has Returned Ready to Buy Again At Risk Engaged Promo Responsive Discount Seeke…" at bounding box center [347, 208] width 342 height 538
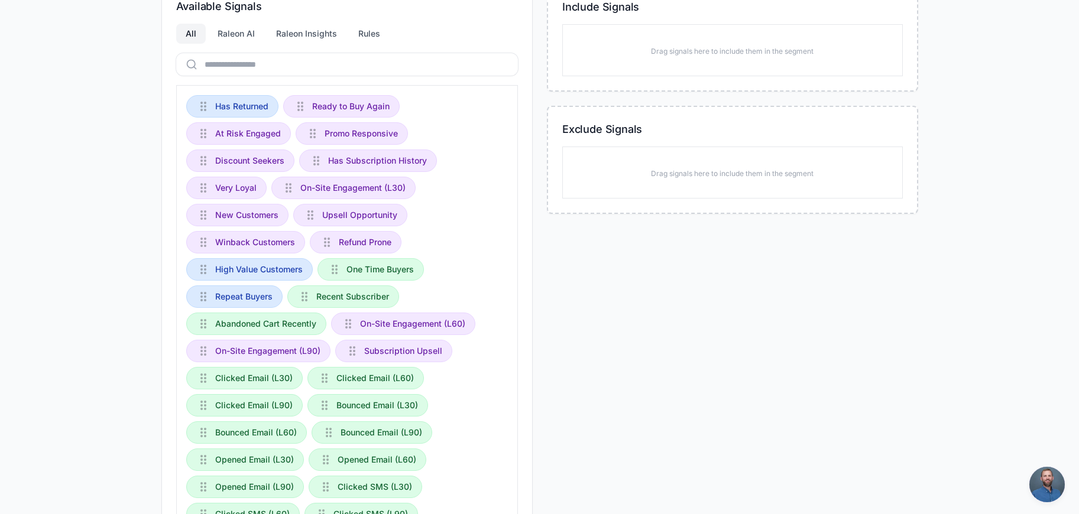
scroll to position [0, 0]
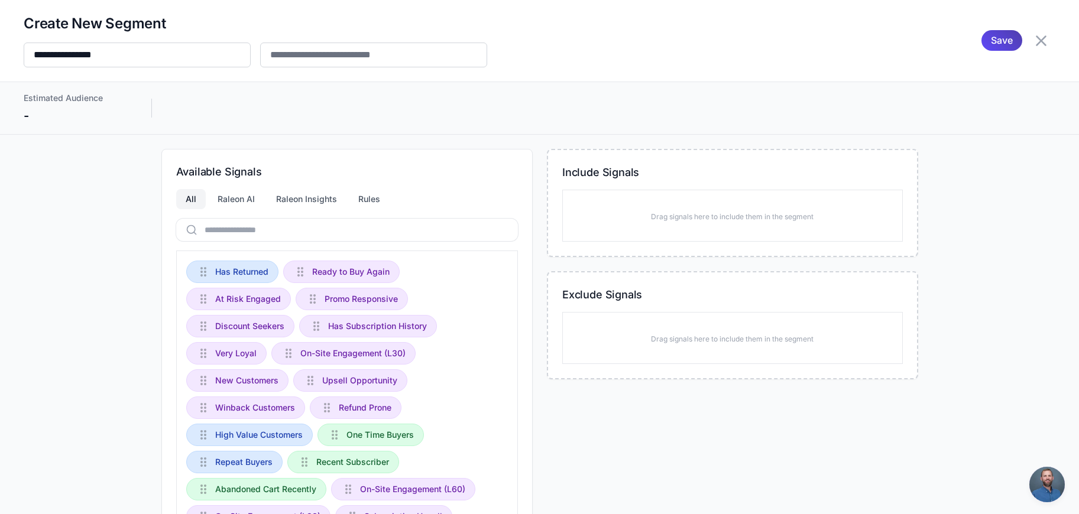
drag, startPoint x: 252, startPoint y: 453, endPoint x: 259, endPoint y: 453, distance: 7.1
click at [664, 225] on div "Drag signals here to include them in the segment" at bounding box center [732, 216] width 341 height 52
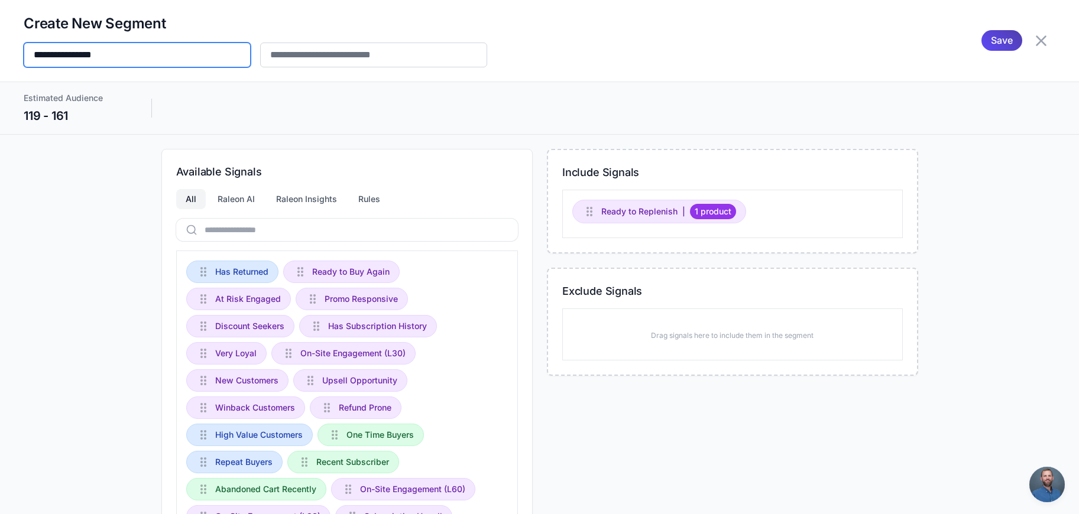
click at [130, 54] on input "**********" at bounding box center [137, 55] width 227 height 25
type input "**********"
click at [1008, 38] on div "Save" at bounding box center [1001, 40] width 41 height 21
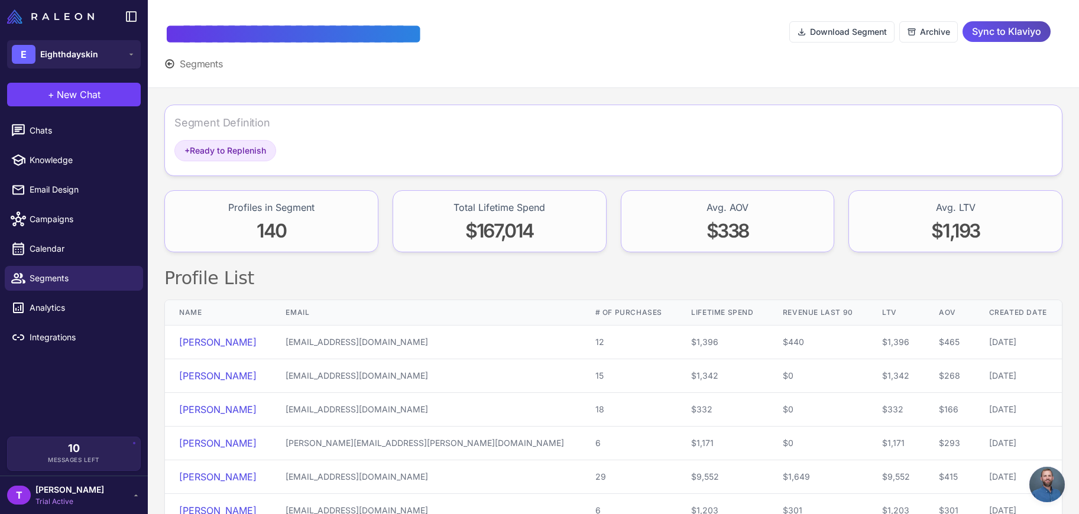
click at [1000, 38] on span "Sync to Klaviyo" at bounding box center [1006, 31] width 69 height 21
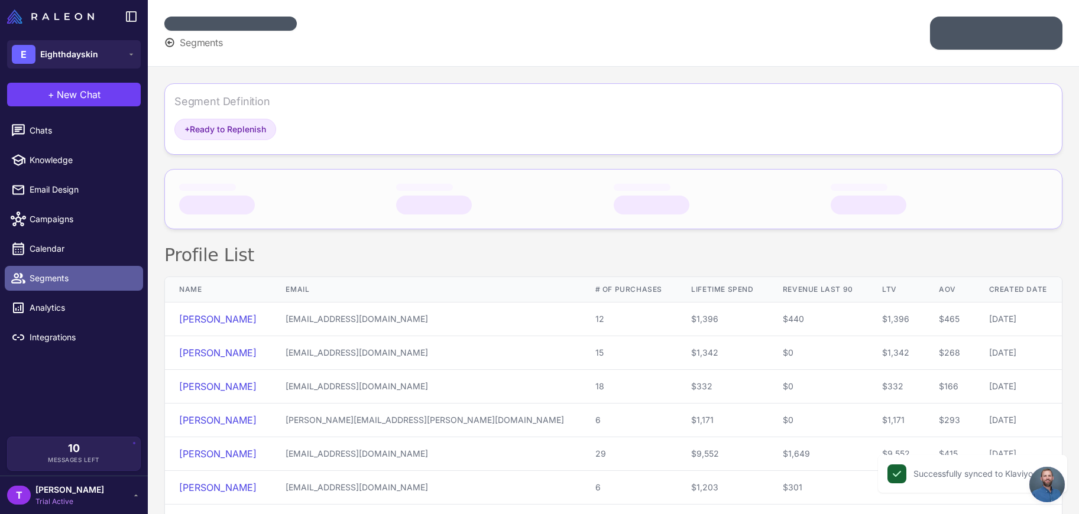
click at [63, 274] on span "Segments" at bounding box center [82, 278] width 104 height 13
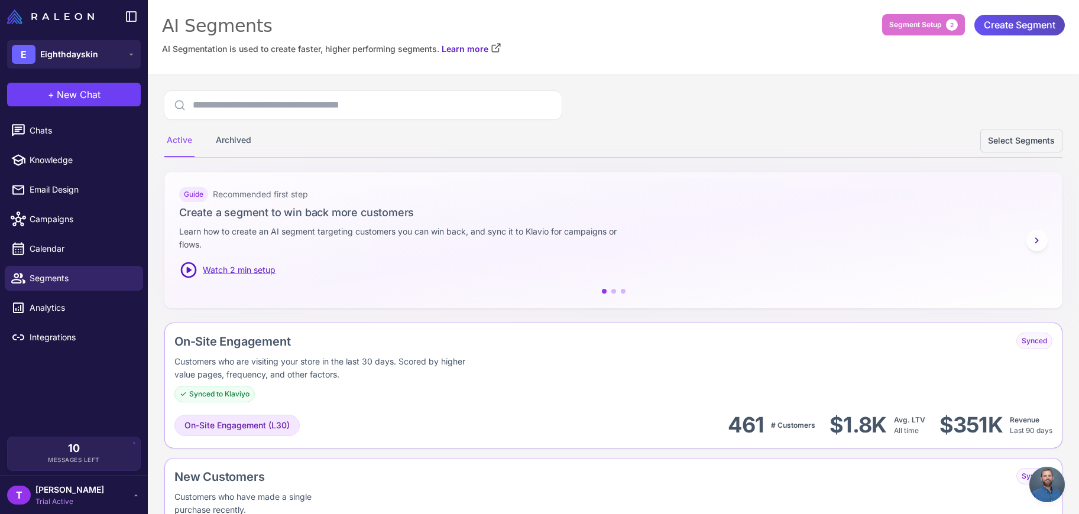
click at [1014, 26] on span "Create Segment" at bounding box center [1020, 25] width 72 height 21
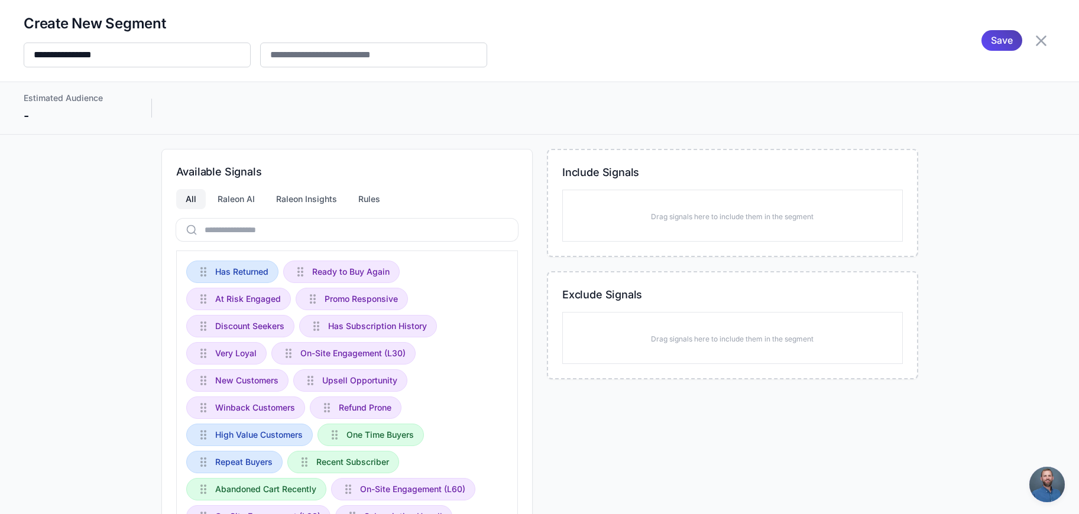
scroll to position [312, 0]
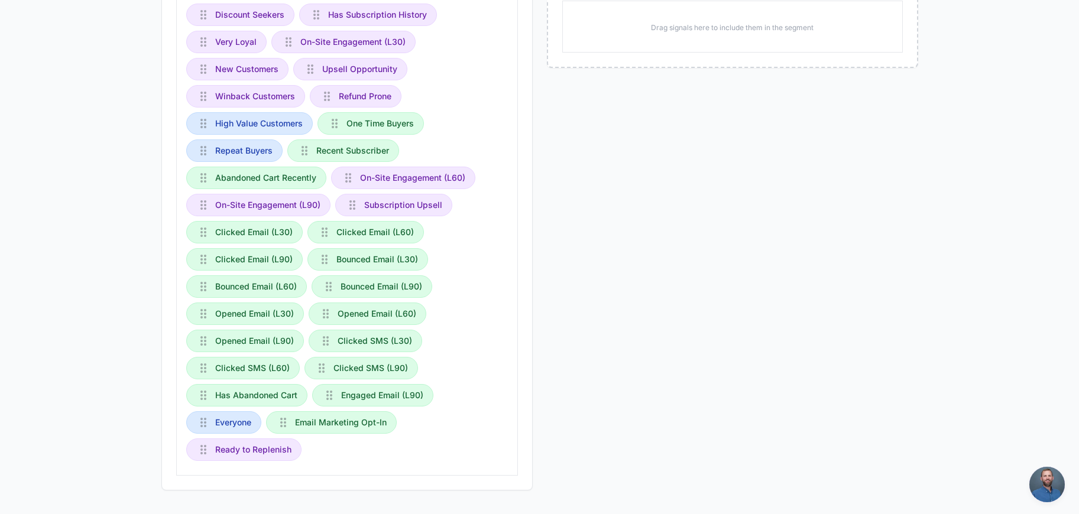
click at [468, 391] on div "Has Returned Ready to Buy Again At Risk Engaged Promo Responsive Discount Seeke…" at bounding box center [347, 207] width 342 height 537
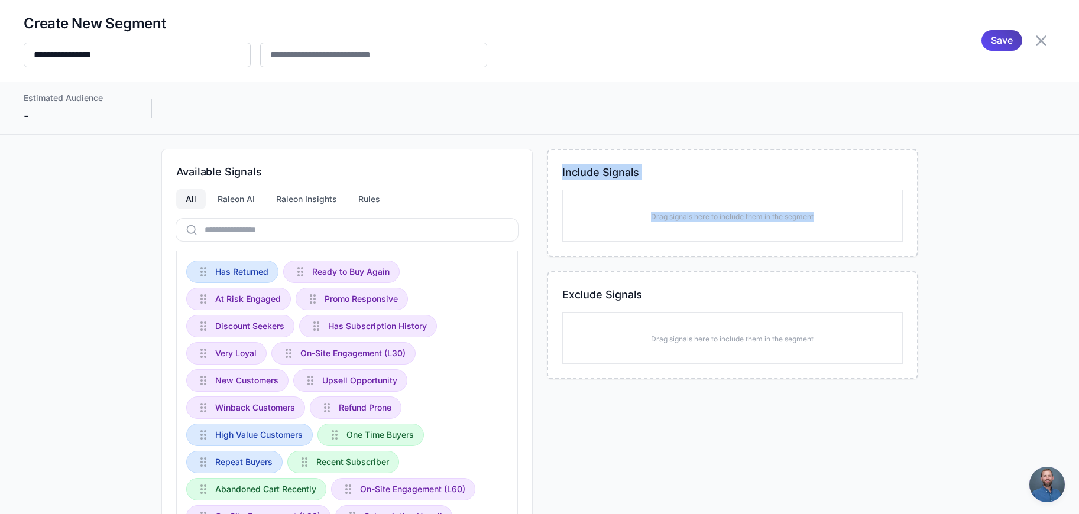
drag, startPoint x: 504, startPoint y: 379, endPoint x: 517, endPoint y: 351, distance: 31.0
click at [641, 225] on div "Available Signals All Raleon AI Raleon Insights Rules Has Returned Ready to Buy…" at bounding box center [539, 475] width 757 height 653
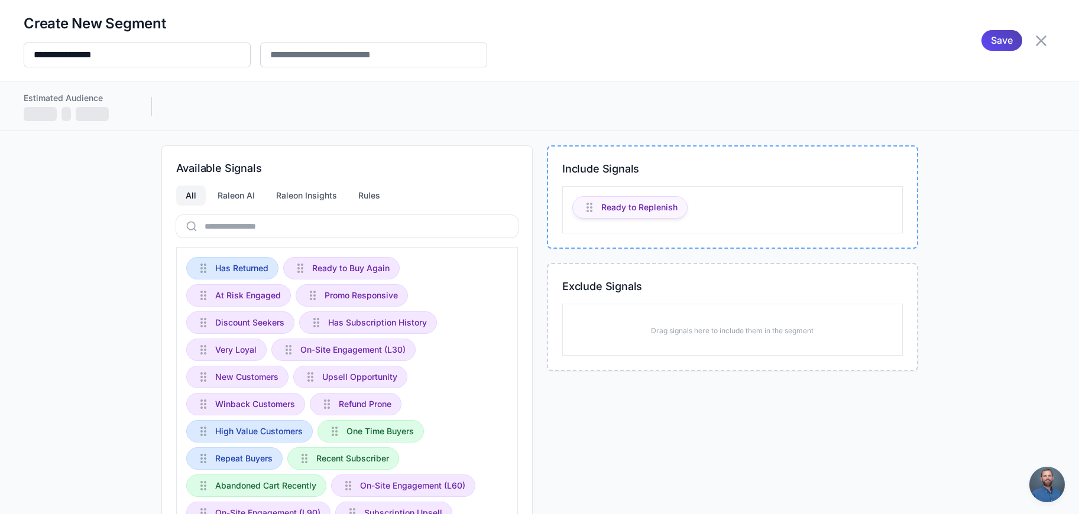
drag, startPoint x: 662, startPoint y: 219, endPoint x: 670, endPoint y: 216, distance: 9.2
click at [670, 216] on div "Ready to Replenish" at bounding box center [732, 209] width 341 height 47
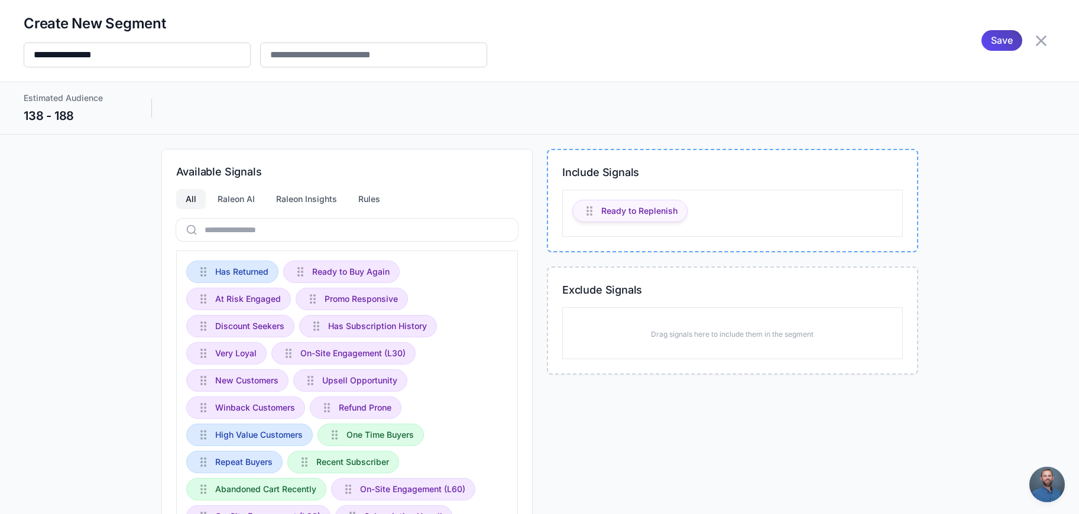
click at [618, 211] on span "Ready to Replenish" at bounding box center [639, 211] width 76 height 13
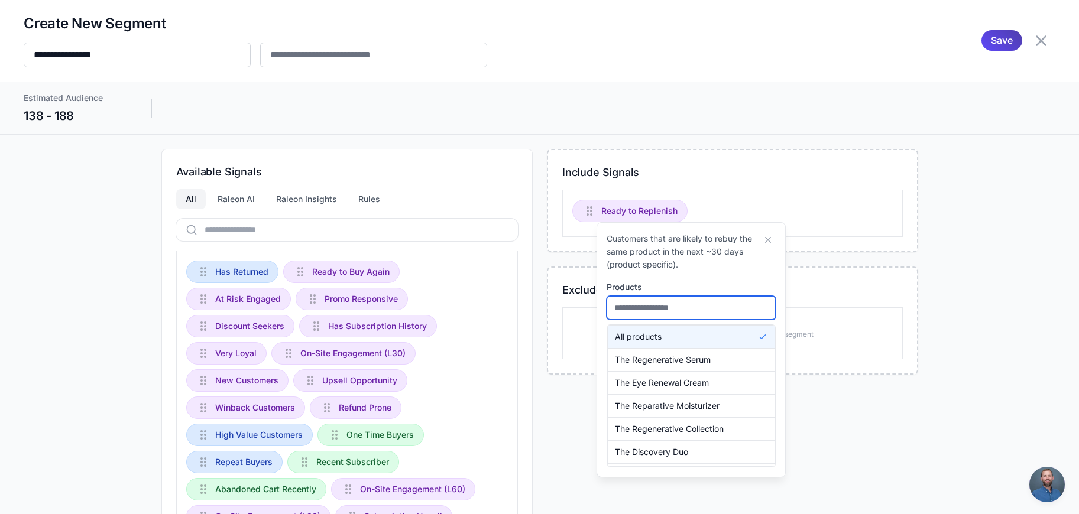
click at [664, 314] on input "text" at bounding box center [691, 308] width 169 height 24
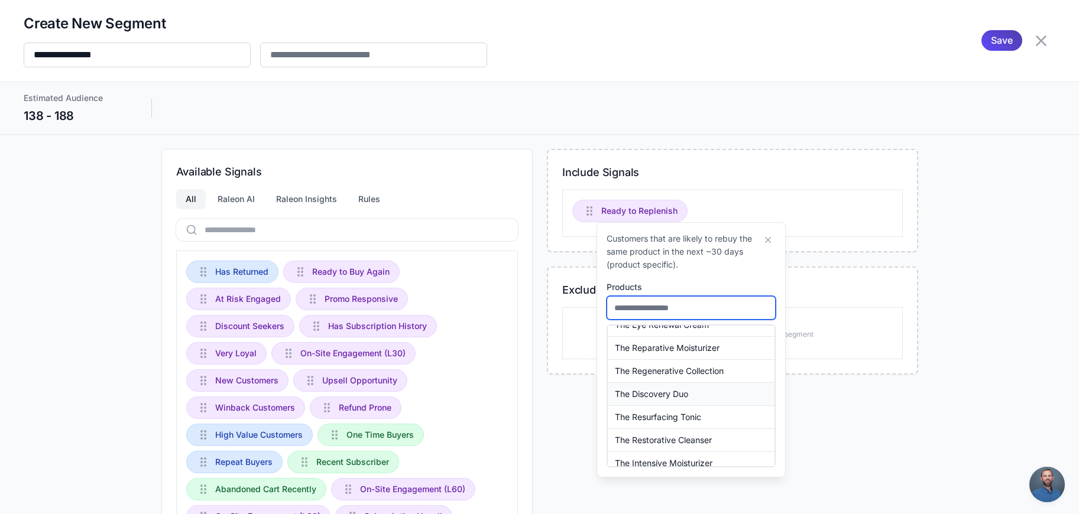
scroll to position [92, 0]
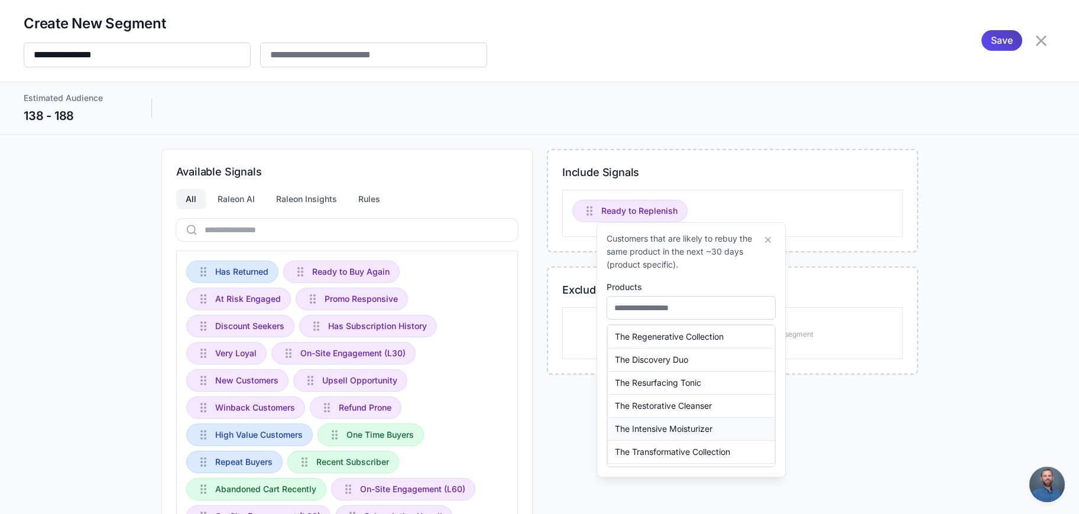
click at [697, 433] on span "The Intensive Moisturizer" at bounding box center [664, 429] width 98 height 13
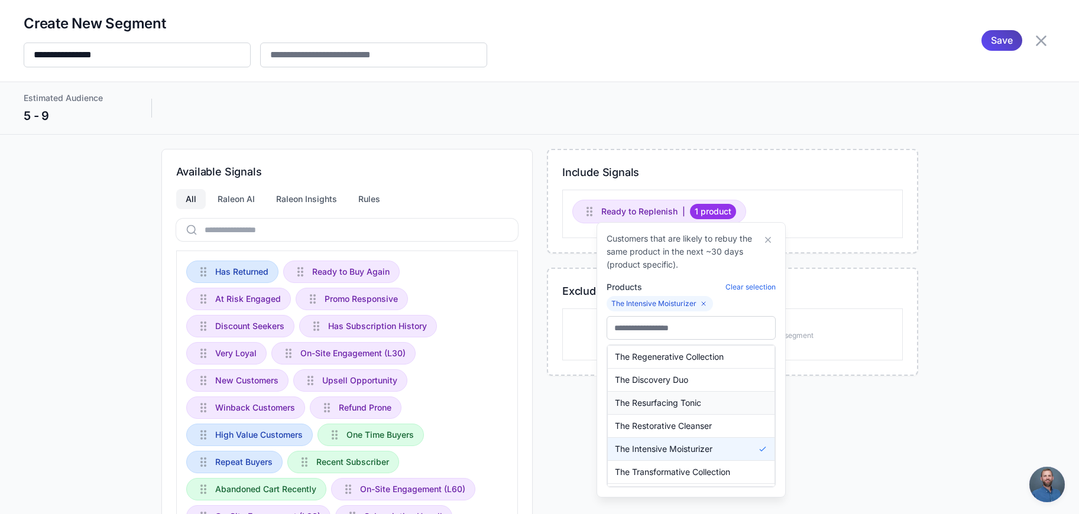
scroll to position [115, 0]
click at [699, 398] on span "The Restorative Cleanser" at bounding box center [663, 403] width 97 height 13
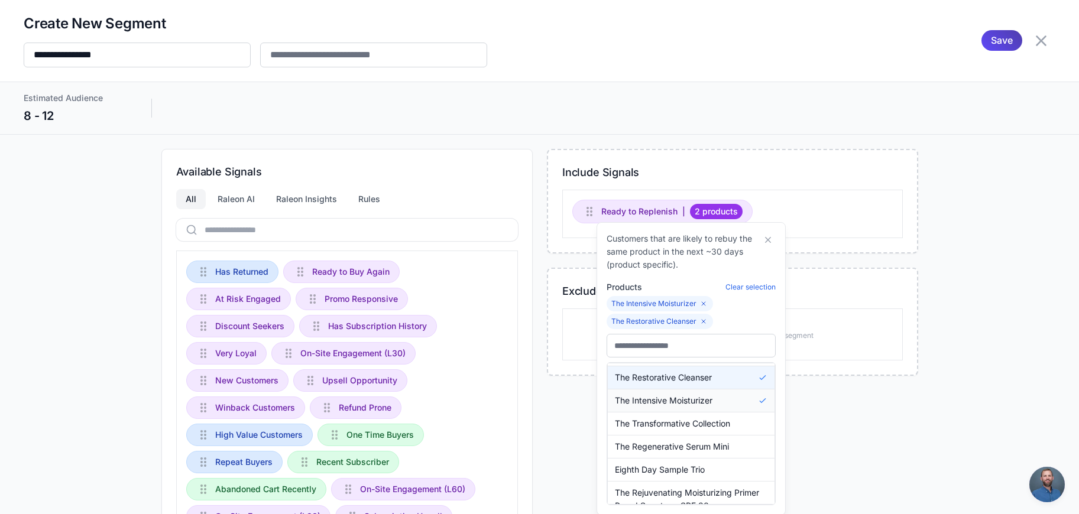
scroll to position [144, 0]
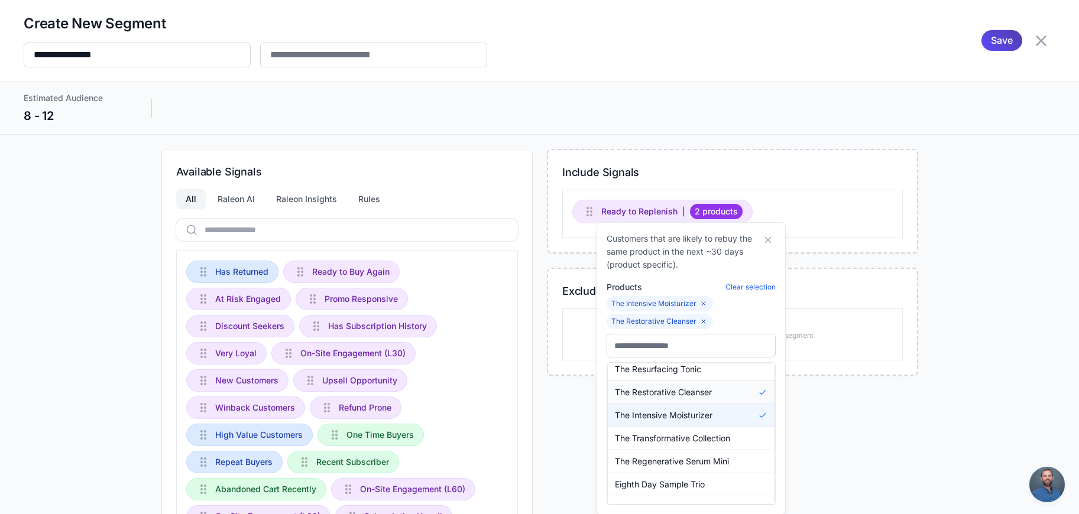
click at [706, 395] on span "The Restorative Cleanser" at bounding box center [663, 392] width 97 height 13
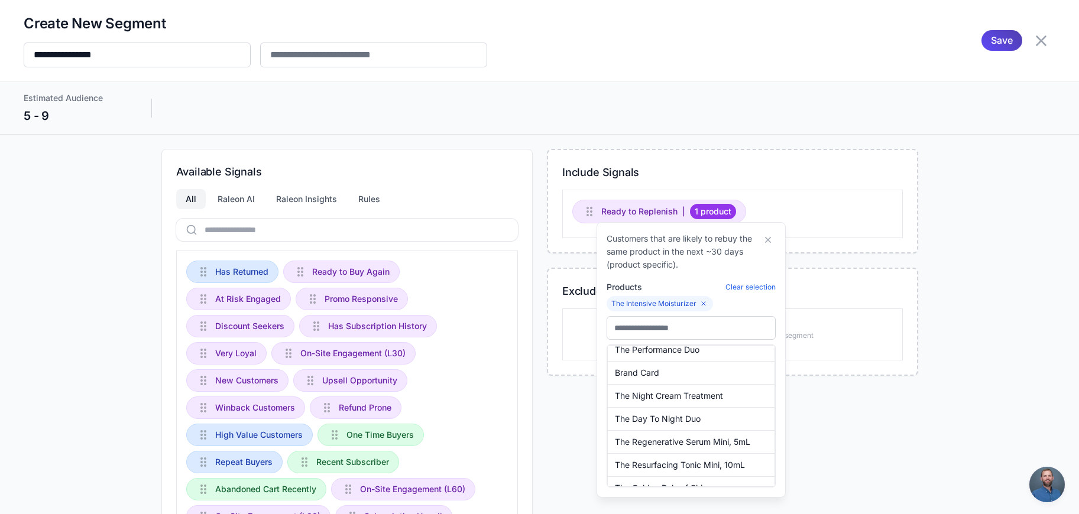
scroll to position [0, 0]
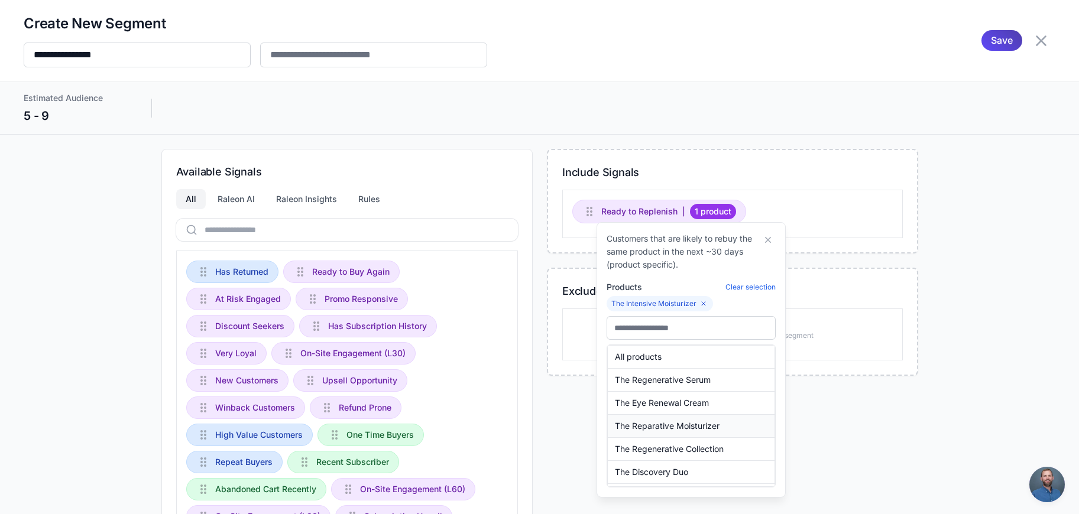
click at [694, 428] on span "The Reparative Moisturizer" at bounding box center [667, 426] width 105 height 13
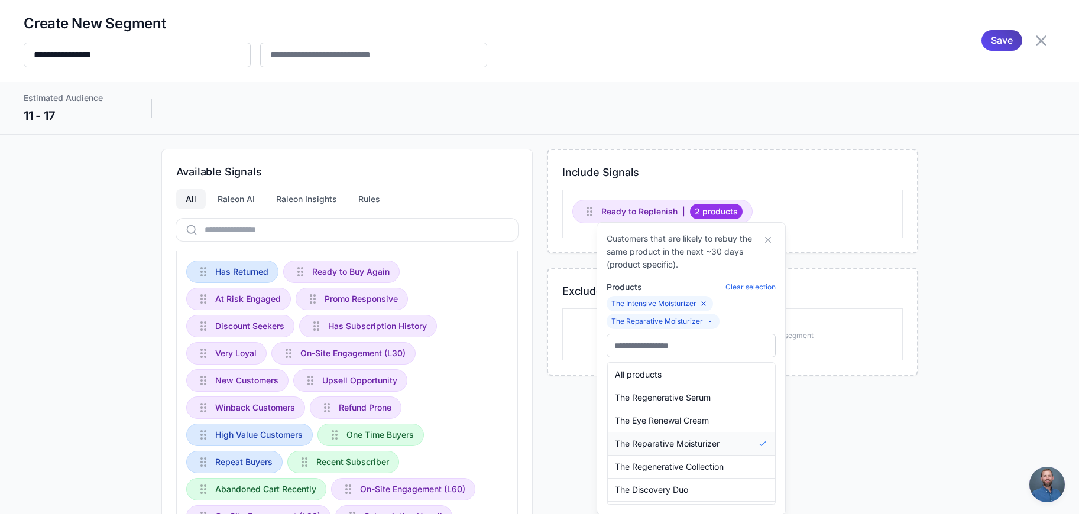
click at [722, 445] on button "The Reparative Moisturizer" at bounding box center [691, 444] width 167 height 22
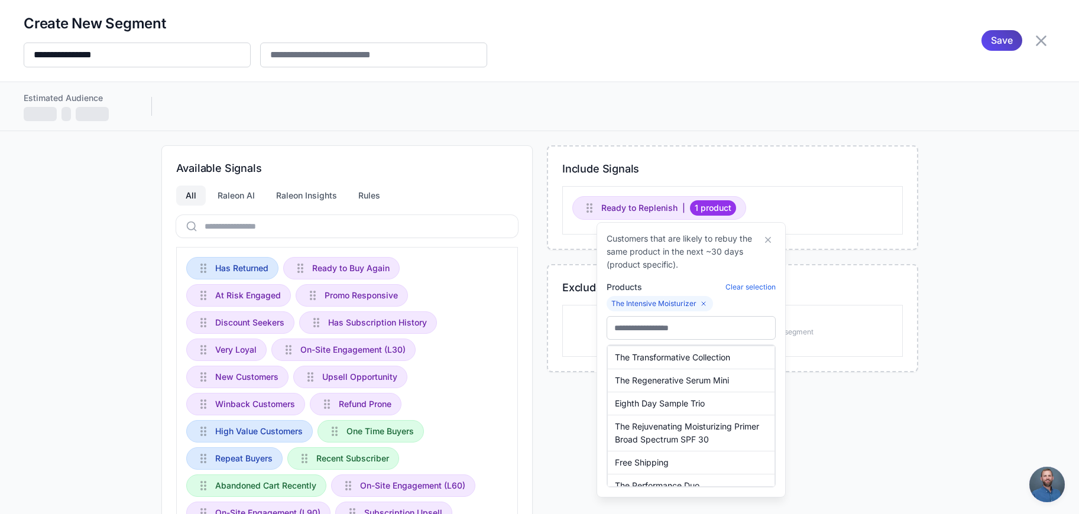
scroll to position [415, 0]
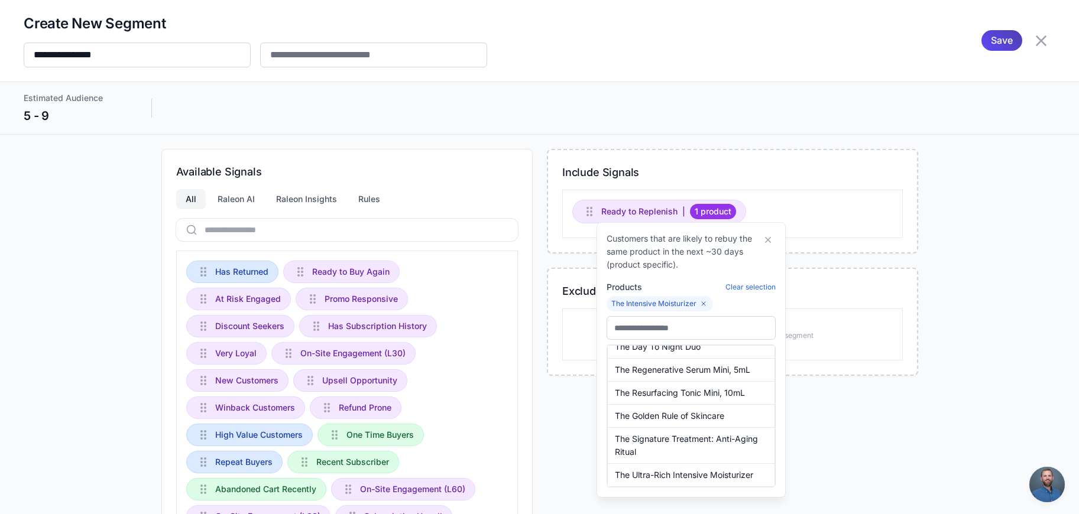
click at [816, 397] on div "Include Signals Ready to Replenish | 1 product Exclude Signals Drag signals her…" at bounding box center [732, 462] width 371 height 626
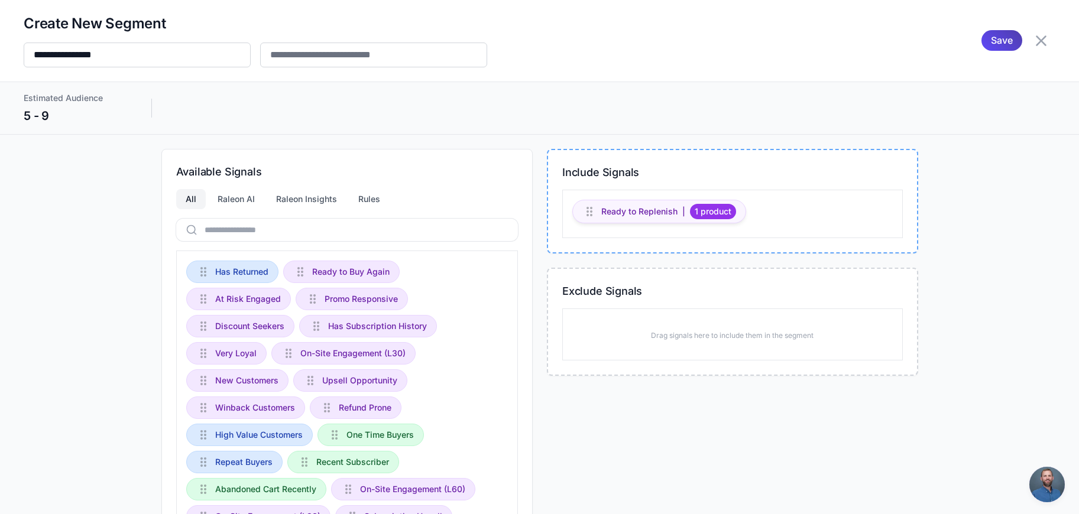
click at [722, 213] on span "1 product" at bounding box center [713, 211] width 46 height 15
click at [1036, 44] on icon at bounding box center [1041, 40] width 11 height 11
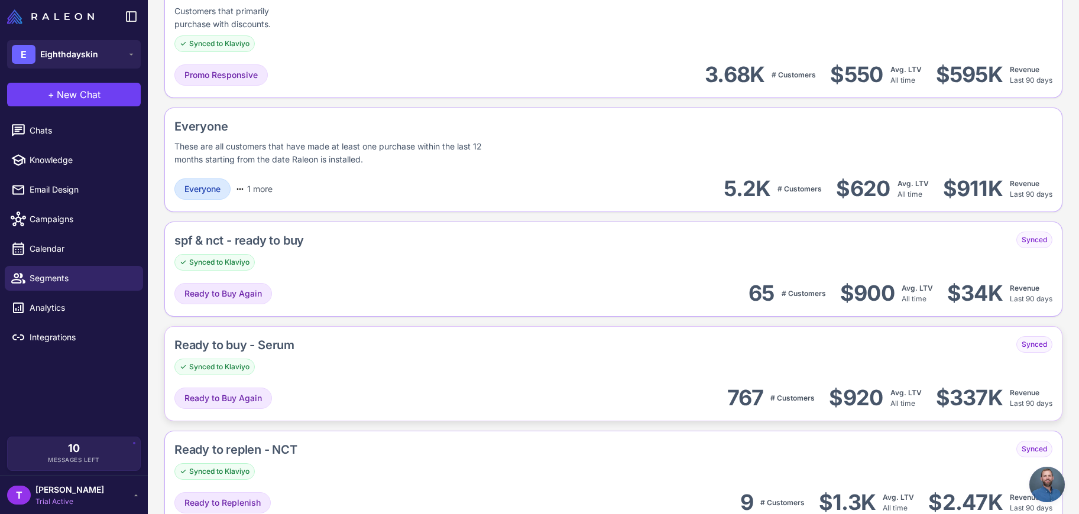
scroll to position [1529, 0]
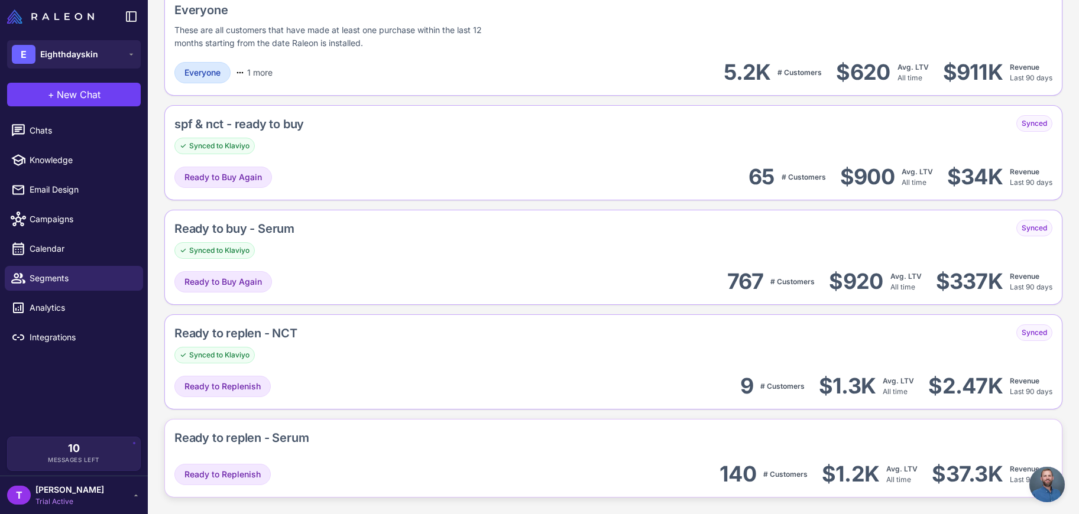
click at [618, 451] on div "Ready to replen - Serum" at bounding box center [613, 440] width 878 height 22
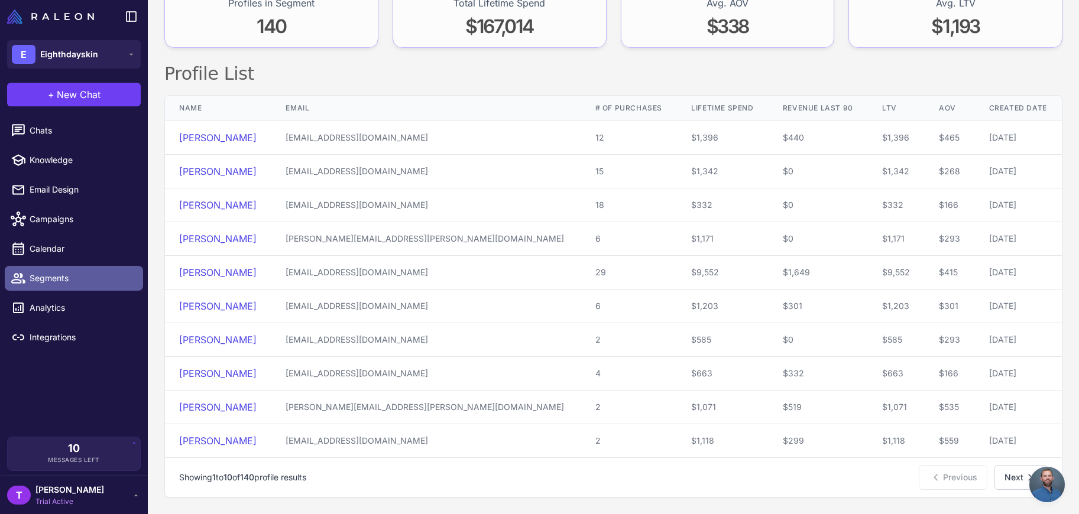
click at [57, 266] on link "Segments" at bounding box center [74, 278] width 138 height 25
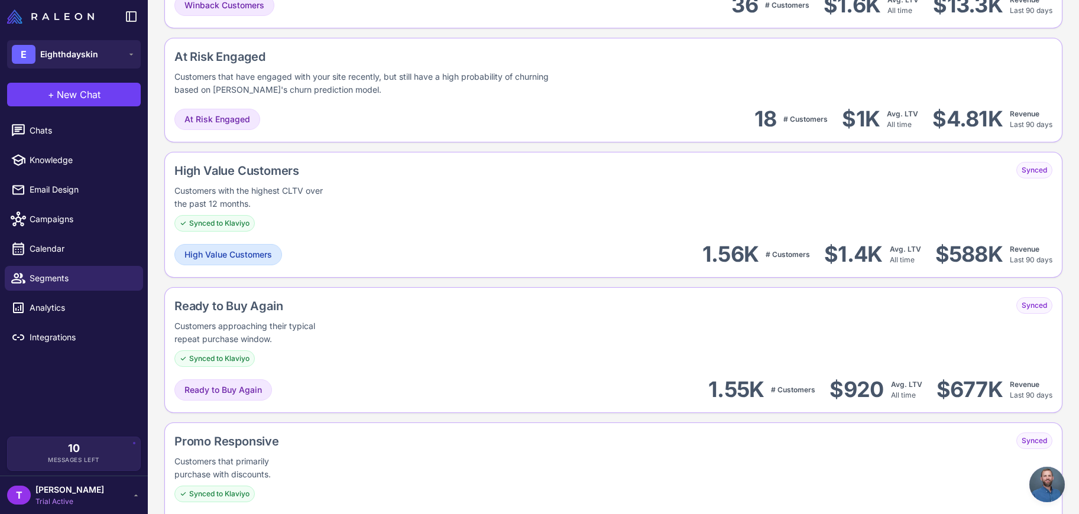
scroll to position [590, 0]
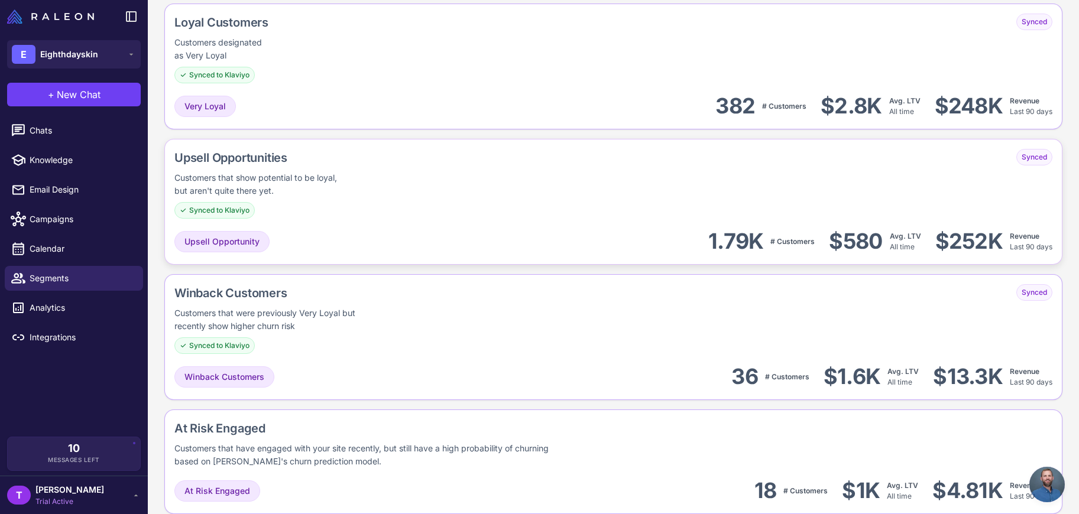
click at [361, 231] on div "Upsell Opportunity 1.79K # Customers $580 Avg. LTV All time $252K Revenue Last …" at bounding box center [613, 241] width 878 height 27
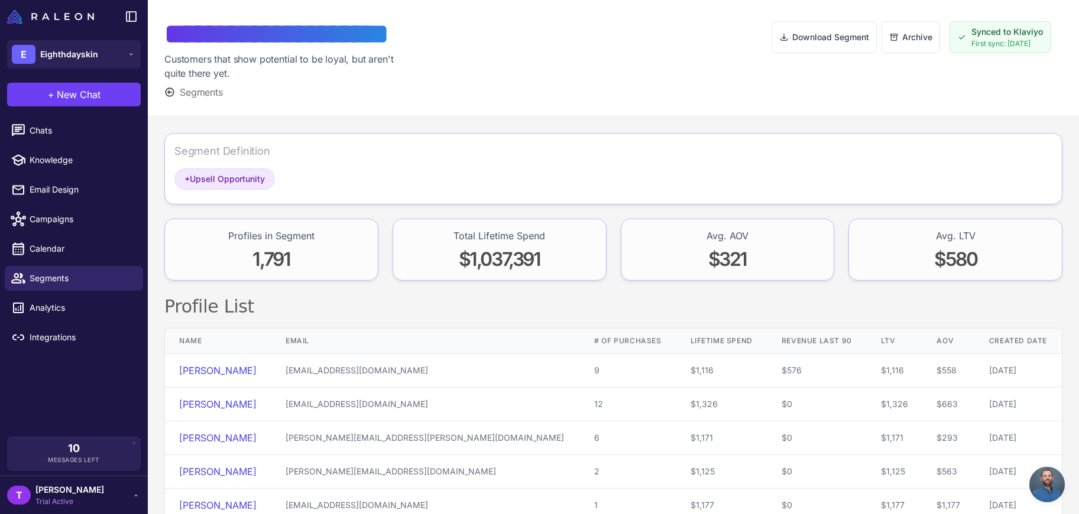
click at [205, 81] on div "**********" at bounding box center [312, 58] width 297 height 83
click at [207, 96] on span "Segments" at bounding box center [201, 92] width 43 height 14
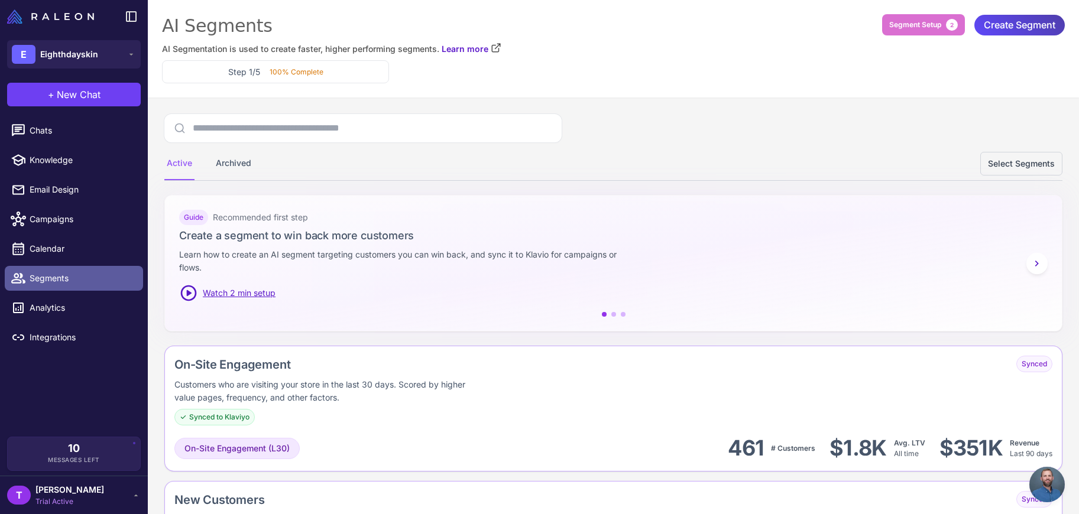
click at [61, 278] on span "Segments" at bounding box center [82, 278] width 104 height 13
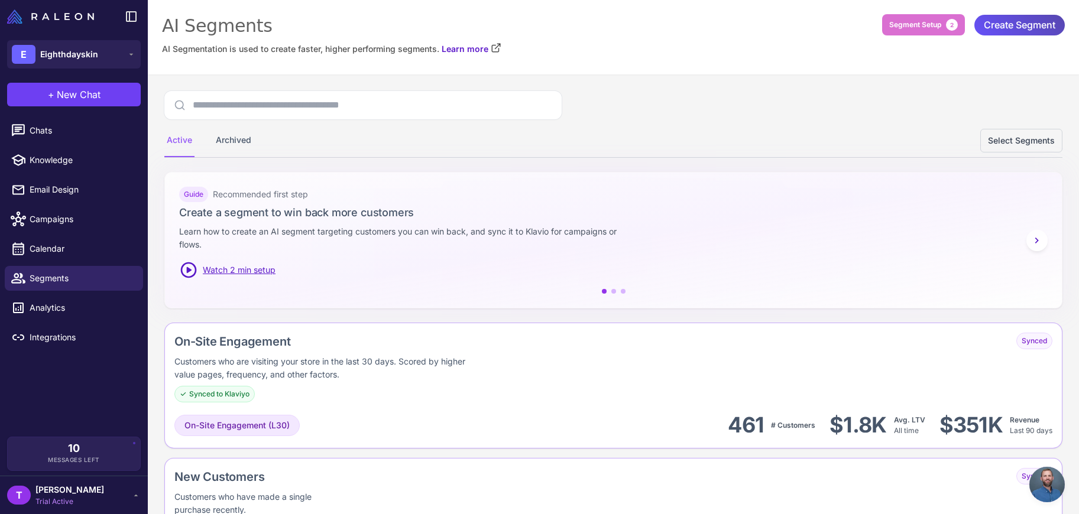
click at [997, 28] on span "Create Segment" at bounding box center [1020, 25] width 72 height 21
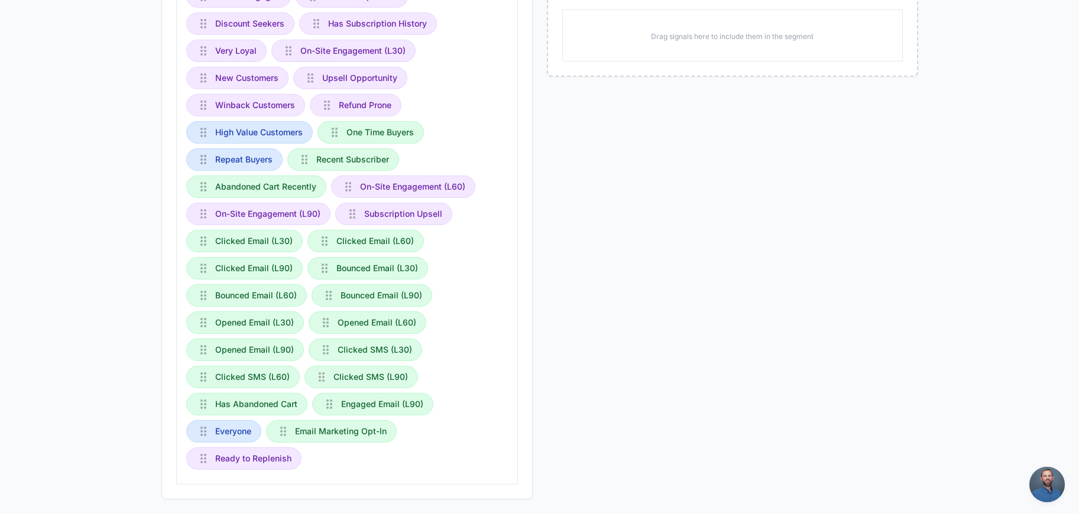
scroll to position [182, 0]
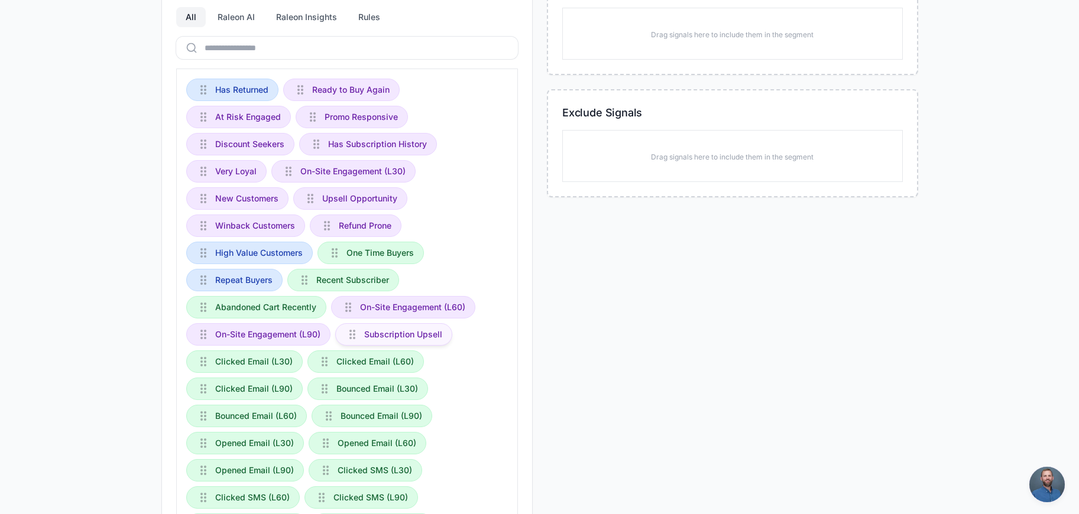
click at [371, 335] on span "Subscription Upsell" at bounding box center [403, 334] width 78 height 13
click at [345, 205] on div "Upsell Opportunity" at bounding box center [350, 198] width 114 height 22
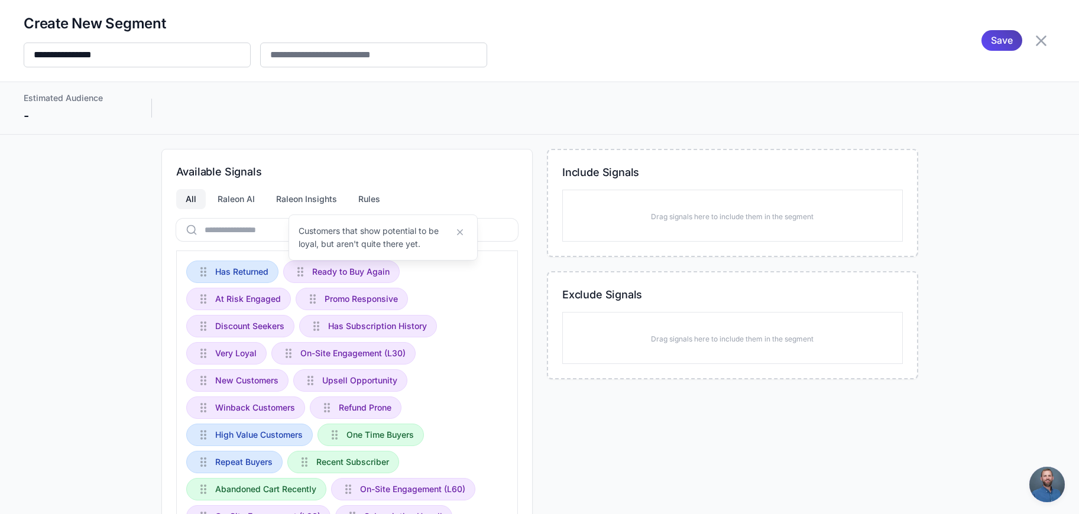
click at [1032, 46] on icon at bounding box center [1041, 40] width 19 height 19
